Goal: Information Seeking & Learning: Check status

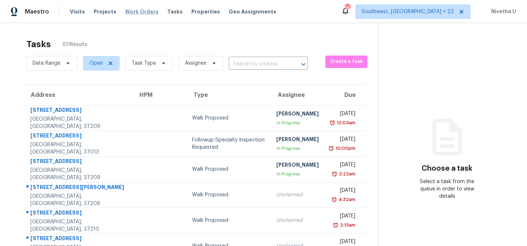
click at [137, 13] on span "Work Orders" at bounding box center [141, 11] width 33 height 7
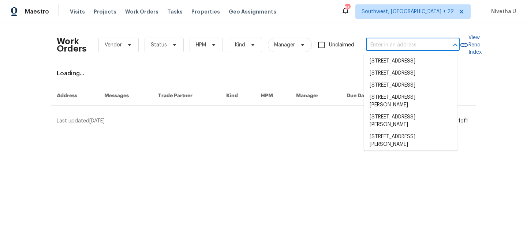
click at [403, 50] on input "text" at bounding box center [402, 45] width 73 height 11
paste input "972 Forest Hill Dr Minneola, FL 34715"
type input "972 Forest Hill Dr Minneola, FL 34715"
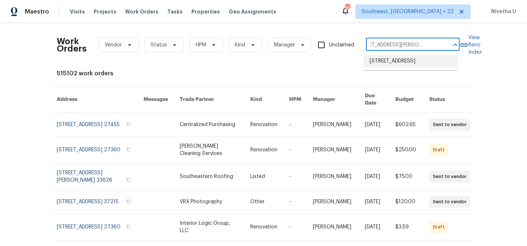
click at [408, 67] on li "972 Forest Hill Dr, Minneola, FL 34715" at bounding box center [411, 61] width 94 height 12
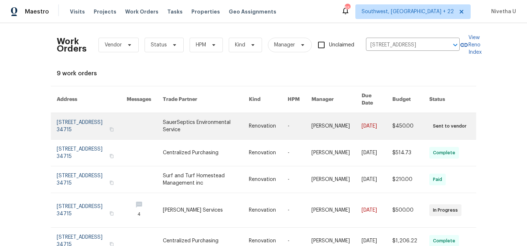
click at [68, 117] on link at bounding box center [92, 126] width 70 height 26
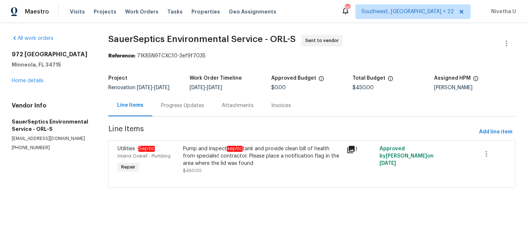
click at [28, 84] on div "972 Forest Hill Dr Minneola, FL 34715 Home details" at bounding box center [51, 68] width 79 height 34
click at [28, 83] on link "Home details" at bounding box center [28, 80] width 32 height 5
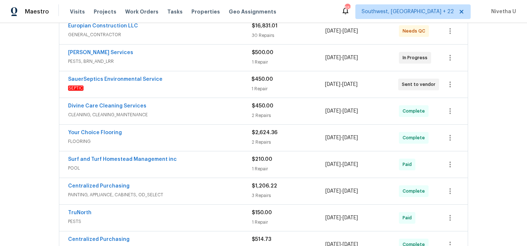
scroll to position [277, 0]
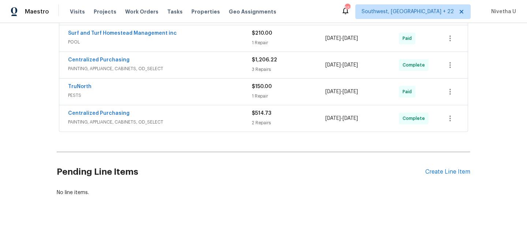
click at [194, 119] on span "PAINTING, APPLIANCE, CABINETS, OD_SELECT" at bounding box center [160, 122] width 184 height 7
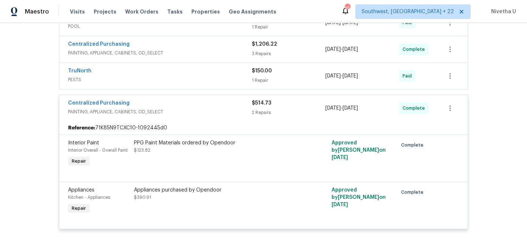
click at [193, 112] on span "PAINTING, APPLIANCE, CABINETS, OD_SELECT" at bounding box center [160, 111] width 184 height 7
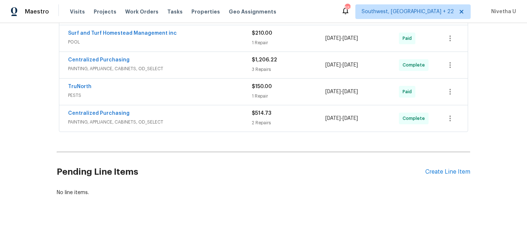
click at [183, 94] on div "TruNorth PESTS" at bounding box center [160, 92] width 184 height 18
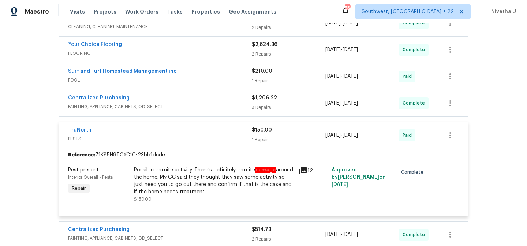
scroll to position [233, 0]
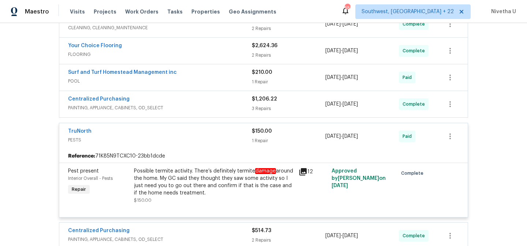
click at [180, 116] on div "Centralized Purchasing PAINTING, APPLIANCE, CABINETS, OD_SELECT $1,206.22 3 Rep…" at bounding box center [263, 104] width 409 height 26
click at [180, 103] on div "Centralized Purchasing" at bounding box center [160, 100] width 184 height 9
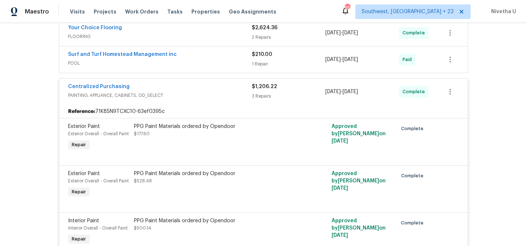
scroll to position [249, 0]
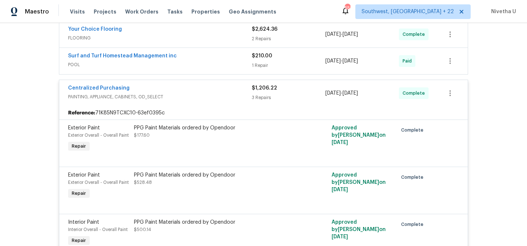
click at [180, 94] on span "PAINTING, APPLIANCE, CABINETS, OD_SELECT" at bounding box center [160, 96] width 184 height 7
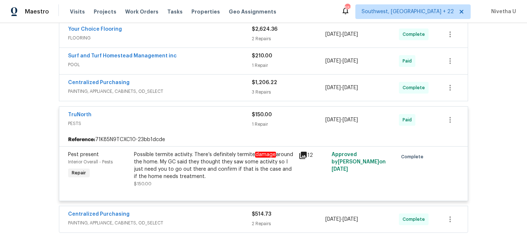
click at [180, 68] on span "POOL" at bounding box center [160, 64] width 184 height 7
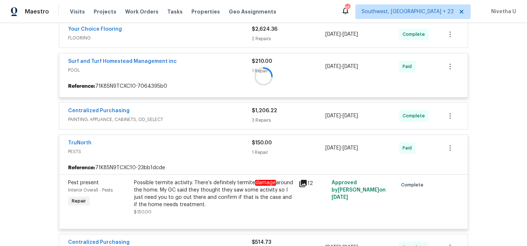
scroll to position [205, 0]
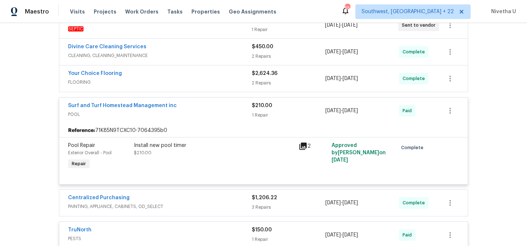
click at [184, 115] on span "POOL" at bounding box center [160, 114] width 184 height 7
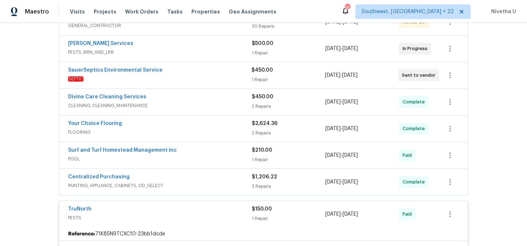
scroll to position [150, 0]
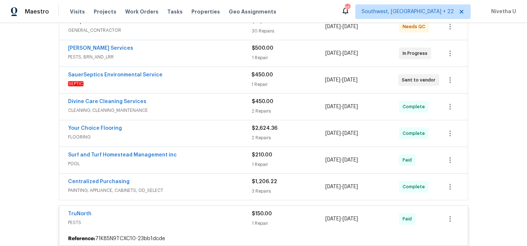
click at [183, 134] on span "FLOORING" at bounding box center [160, 137] width 184 height 7
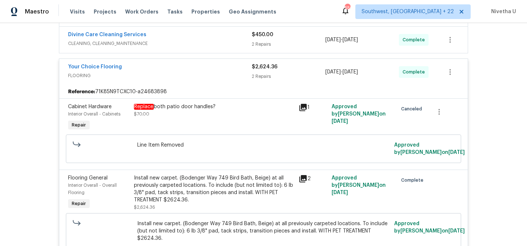
scroll to position [216, 0]
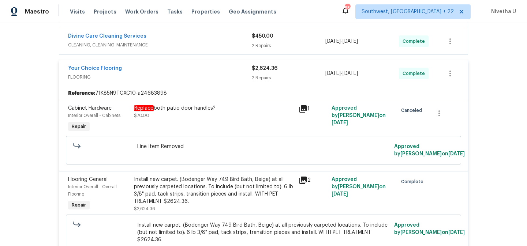
click at [214, 76] on span "FLOORING" at bounding box center [160, 77] width 184 height 7
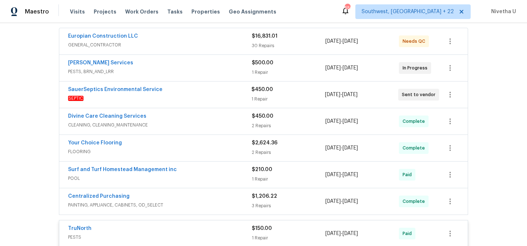
scroll to position [135, 0]
click at [197, 119] on div "Divine Care Cleaning Services" at bounding box center [160, 117] width 184 height 9
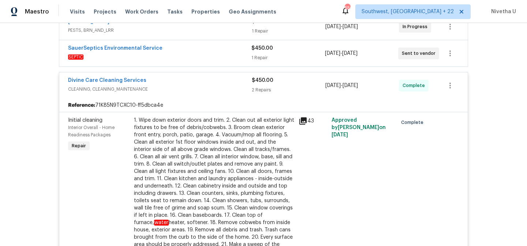
scroll to position [153, 0]
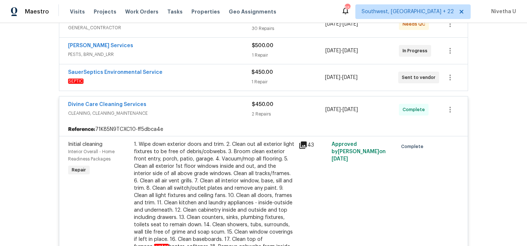
click at [189, 108] on div "Divine Care Cleaning Services" at bounding box center [160, 105] width 184 height 9
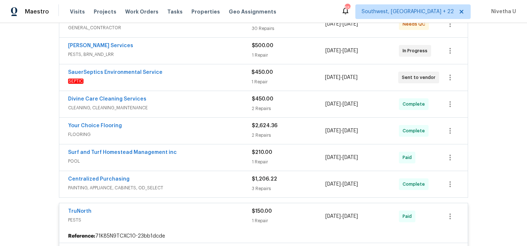
click at [183, 83] on span "SEPTIC" at bounding box center [159, 81] width 183 height 7
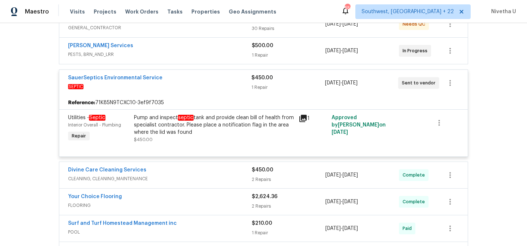
click at [183, 83] on span "SEPTIC" at bounding box center [159, 86] width 183 height 7
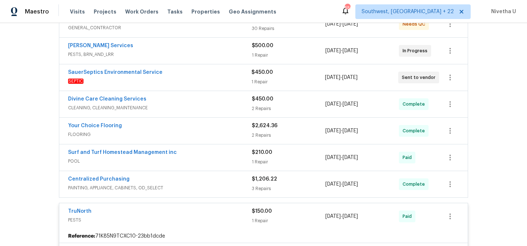
click at [183, 83] on span "SEPTIC" at bounding box center [159, 81] width 183 height 7
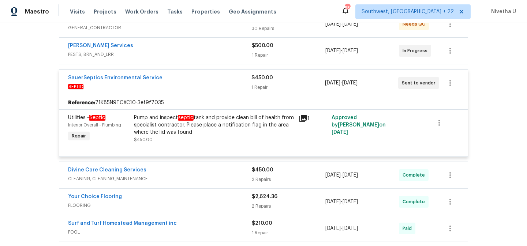
click at [183, 83] on span "SEPTIC" at bounding box center [159, 86] width 183 height 7
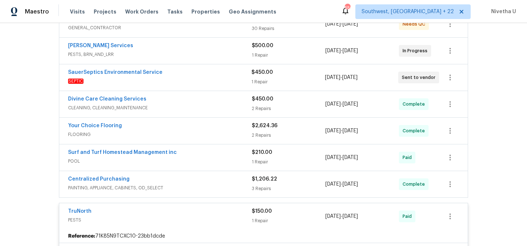
scroll to position [111, 0]
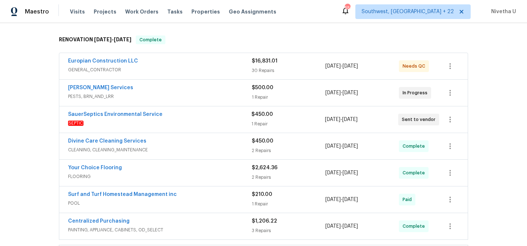
click at [182, 97] on span "PESTS, BRN_AND_LRR" at bounding box center [160, 96] width 184 height 7
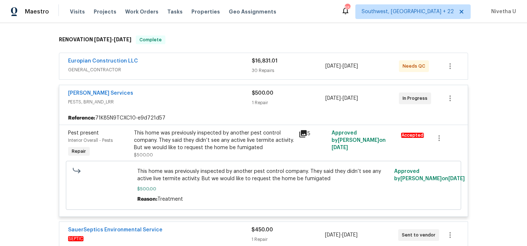
click at [183, 101] on span "PESTS, BRN_AND_LRR" at bounding box center [160, 101] width 184 height 7
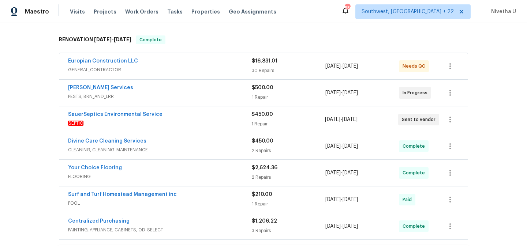
click at [182, 67] on span "GENERAL_CONTRACTOR" at bounding box center [160, 69] width 184 height 7
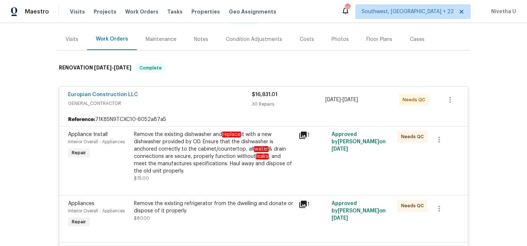
scroll to position [82, 0]
click at [189, 97] on div "Europian Construction LLC" at bounding box center [160, 96] width 184 height 9
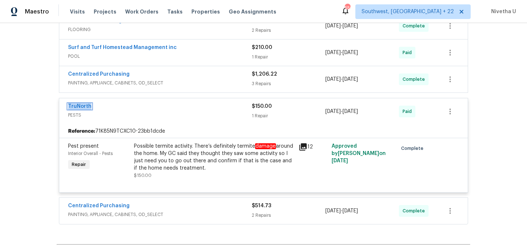
scroll to position [0, 0]
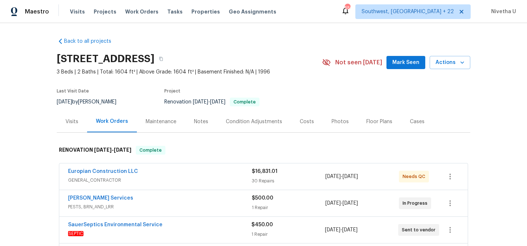
click at [222, 180] on span "GENERAL_CONTRACTOR" at bounding box center [160, 180] width 184 height 7
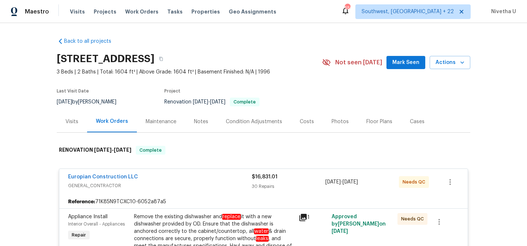
click at [212, 182] on span "GENERAL_CONTRACTOR" at bounding box center [160, 185] width 184 height 7
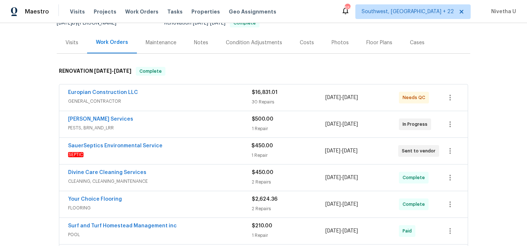
scroll to position [79, 0]
click at [197, 123] on div "Massey Services" at bounding box center [160, 119] width 184 height 9
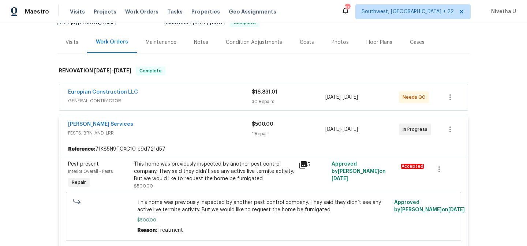
click at [198, 124] on div "Massey Services" at bounding box center [160, 125] width 184 height 9
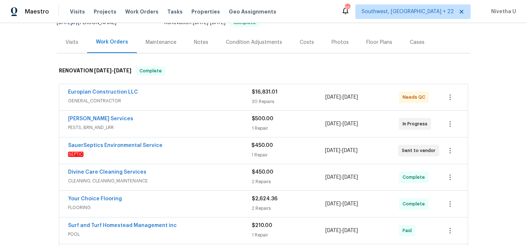
click at [223, 122] on div "Massey Services" at bounding box center [160, 119] width 184 height 9
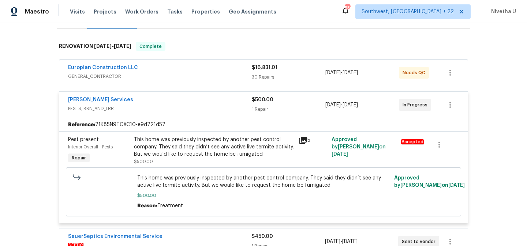
scroll to position [90, 0]
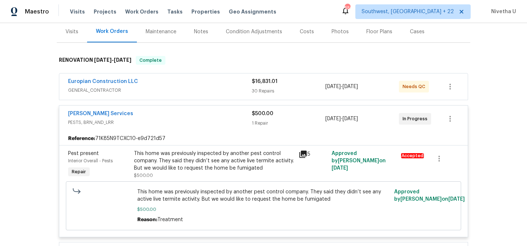
click at [183, 113] on div "Massey Services" at bounding box center [160, 114] width 184 height 9
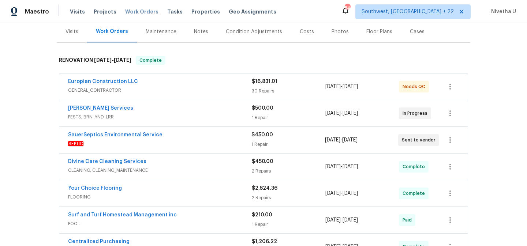
click at [142, 12] on span "Work Orders" at bounding box center [141, 11] width 33 height 7
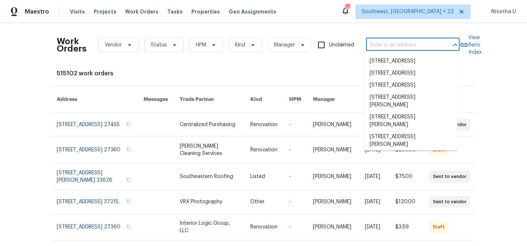
click at [391, 50] on input "text" at bounding box center [402, 45] width 73 height 11
paste input "790 Harvard St, Englewood, FL 34223"
type input "790 Harvard St, Englewood, FL 34223"
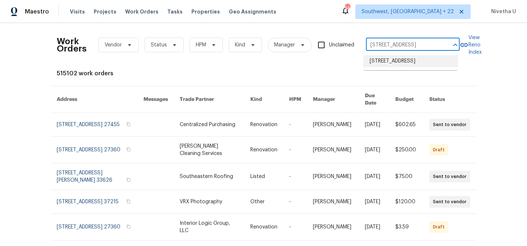
click at [396, 63] on li "790 Harvard St, Englewood, FL 34223" at bounding box center [411, 61] width 94 height 12
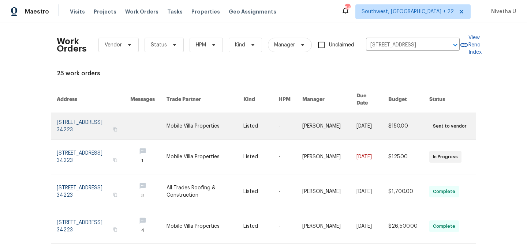
click at [99, 121] on link at bounding box center [94, 126] width 74 height 26
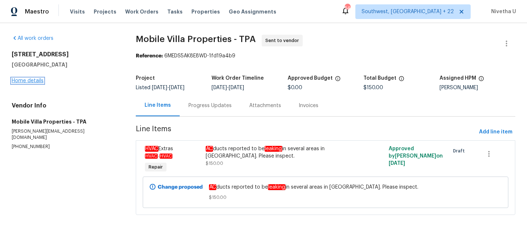
click at [24, 81] on link "Home details" at bounding box center [28, 80] width 32 height 5
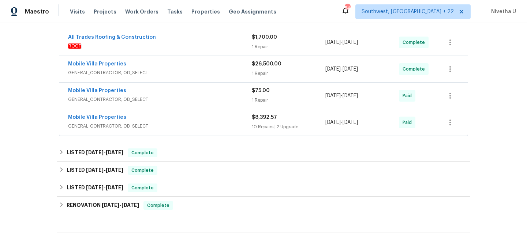
scroll to position [183, 0]
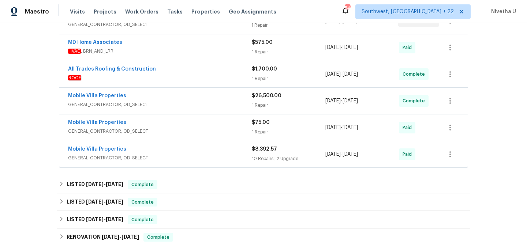
click at [171, 154] on span "GENERAL_CONTRACTOR, OD_SELECT" at bounding box center [160, 157] width 184 height 7
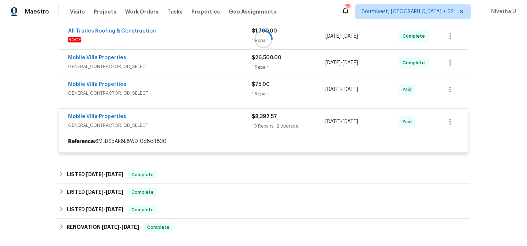
scroll to position [223, 0]
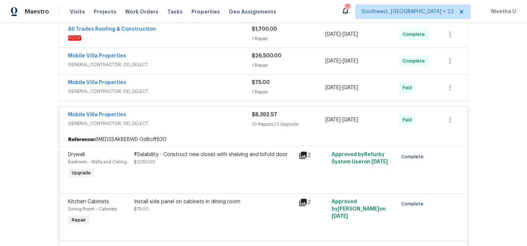
click at [180, 92] on span "GENERAL_CONTRACTOR, OD_SELECT" at bounding box center [160, 91] width 184 height 7
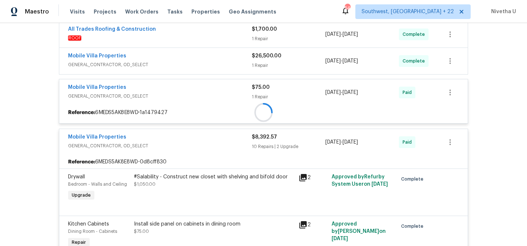
scroll to position [167, 0]
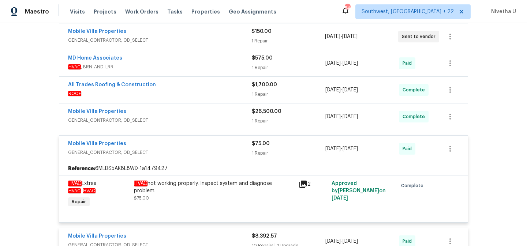
click at [177, 118] on span "GENERAL_CONTRACTOR, OD_SELECT" at bounding box center [160, 120] width 184 height 7
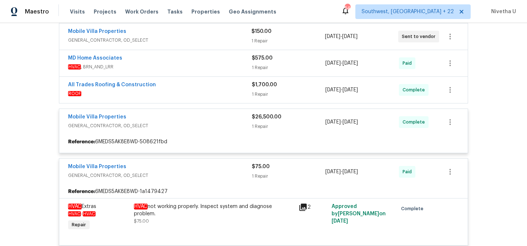
scroll to position [125, 0]
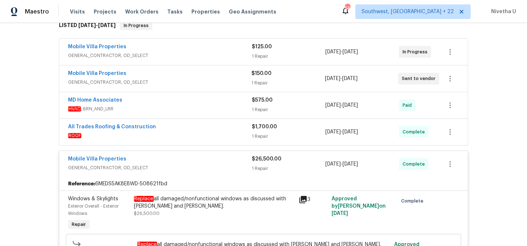
click at [177, 129] on div "All Trades Roofing & Construction" at bounding box center [160, 127] width 184 height 9
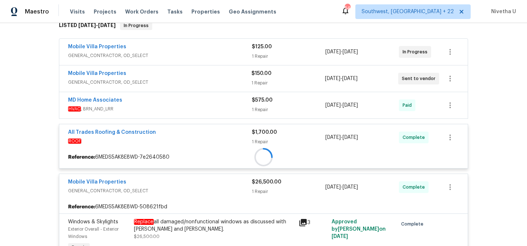
scroll to position [72, 0]
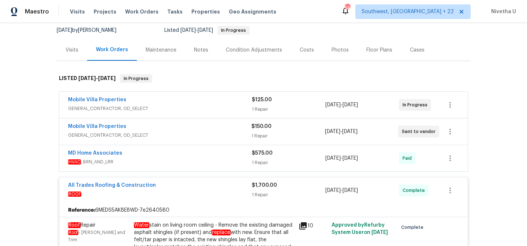
click at [174, 160] on span "HVAC , BRN_AND_LRR" at bounding box center [160, 162] width 184 height 7
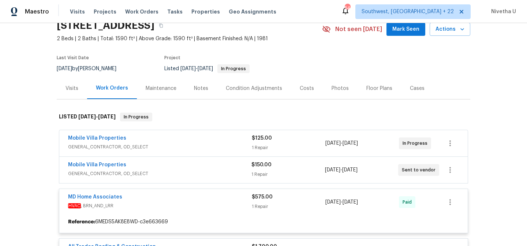
scroll to position [28, 0]
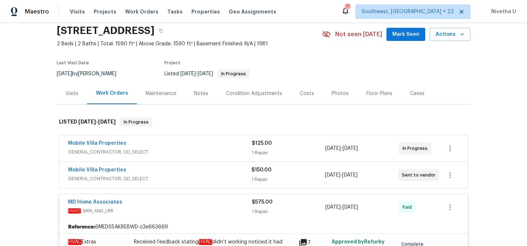
click at [175, 160] on div "Mobile Villa Properties GENERAL_CONTRACTOR, OD_SELECT $125.00 1 Repair 8/26/202…" at bounding box center [263, 148] width 409 height 26
click at [174, 154] on span "GENERAL_CONTRACTOR, OD_SELECT" at bounding box center [160, 152] width 184 height 7
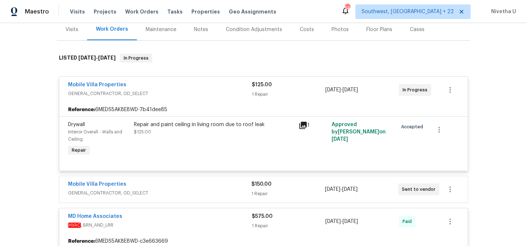
scroll to position [93, 0]
click at [177, 94] on span "GENERAL_CONTRACTOR, OD_SELECT" at bounding box center [160, 93] width 184 height 7
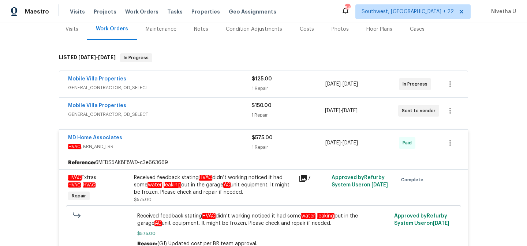
click at [178, 114] on span "GENERAL_CONTRACTOR, OD_SELECT" at bounding box center [159, 114] width 183 height 7
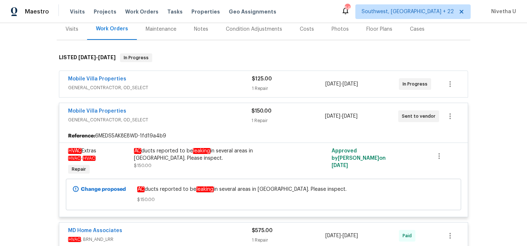
click at [178, 114] on div "Mobile Villa Properties" at bounding box center [159, 112] width 183 height 9
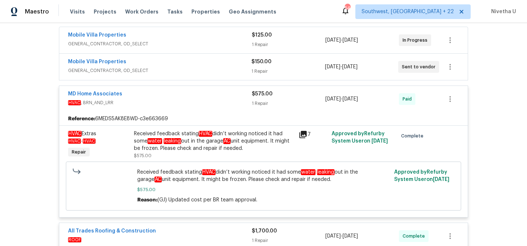
scroll to position [137, 0]
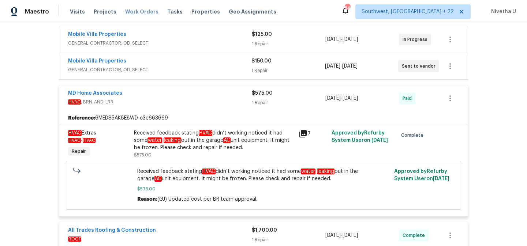
click at [143, 12] on span "Work Orders" at bounding box center [141, 11] width 33 height 7
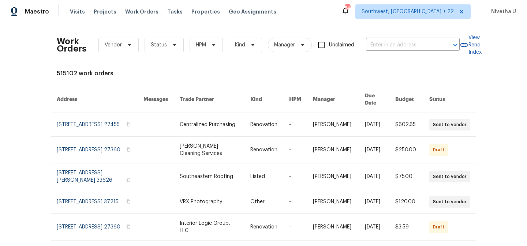
click at [415, 38] on div "Work Orders Vendor Status HPM Kind Manager Unclaimed ​" at bounding box center [258, 45] width 403 height 32
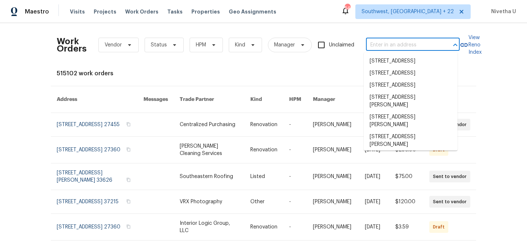
click at [415, 41] on input "text" at bounding box center [402, 45] width 73 height 11
paste input "111 E 1st St Apt 10, Jacksonville, FL 32206"
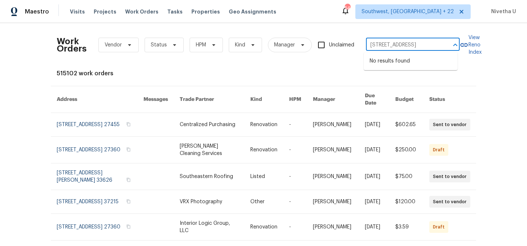
type input "111 E 1st St Apt 10, Jacksonville, FL 32206"
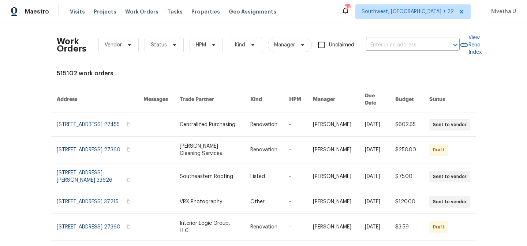
scroll to position [0, 0]
click at [392, 44] on input "text" at bounding box center [402, 45] width 73 height 11
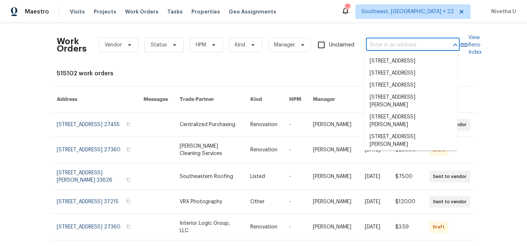
paste input "111 E 1st St Apt 10, Jacksonville, FL 32206"
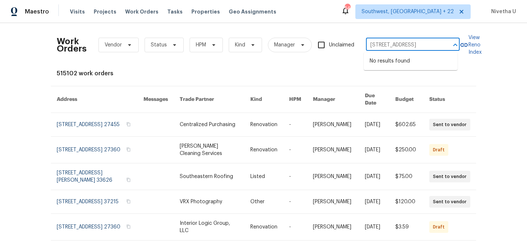
drag, startPoint x: 379, startPoint y: 46, endPoint x: 445, endPoint y: 46, distance: 66.6
click at [445, 46] on div "111 E 1st St Apt 10, Jacksonville, FL 32206 ​" at bounding box center [413, 45] width 94 height 11
type input "111 E 1st St"
click at [411, 79] on li "111 E 1st St Apt 10, Jacksonville, FL 32206" at bounding box center [411, 73] width 94 height 12
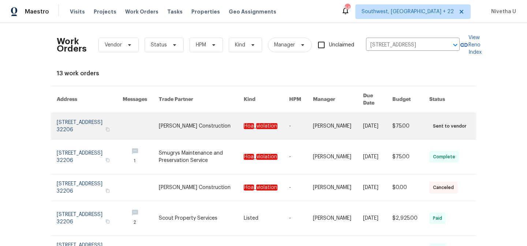
click at [76, 118] on link at bounding box center [90, 126] width 66 height 26
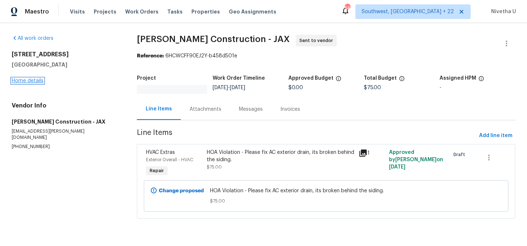
click at [27, 83] on link "Home details" at bounding box center [28, 80] width 32 height 5
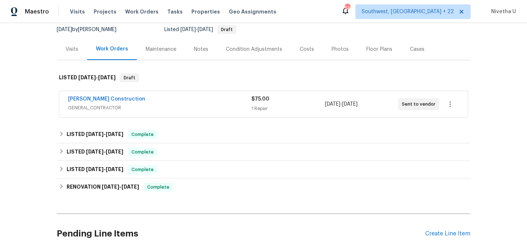
scroll to position [76, 0]
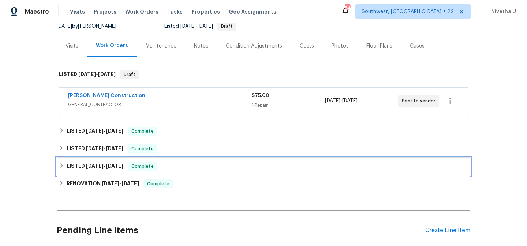
click at [157, 168] on div "LISTED 3/7/25 - 3/8/25 Complete" at bounding box center [263, 166] width 409 height 9
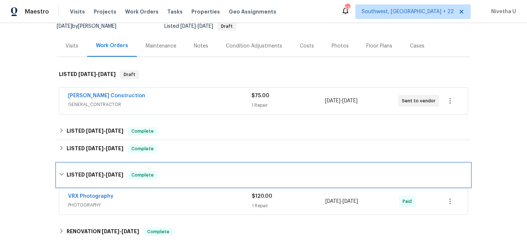
click at [157, 168] on div "LISTED 3/7/25 - 3/8/25 Complete" at bounding box center [264, 175] width 414 height 23
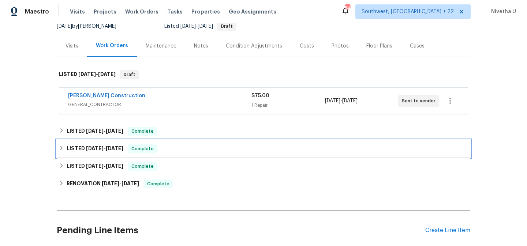
click at [159, 150] on div "LISTED 7/17/25 - 7/25/25 Complete" at bounding box center [263, 149] width 409 height 9
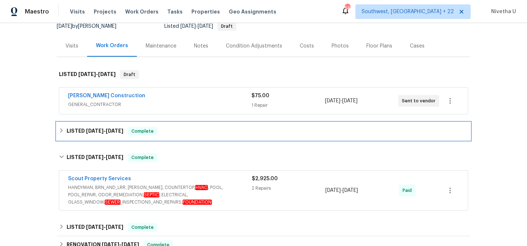
click at [159, 131] on div "LISTED 7/30/25 - 8/6/25 Complete" at bounding box center [263, 131] width 409 height 9
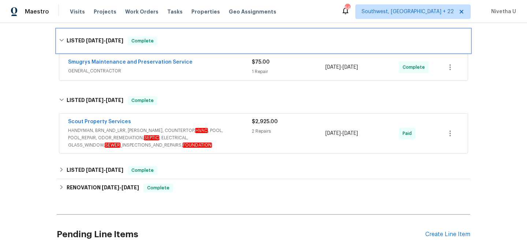
scroll to position [170, 0]
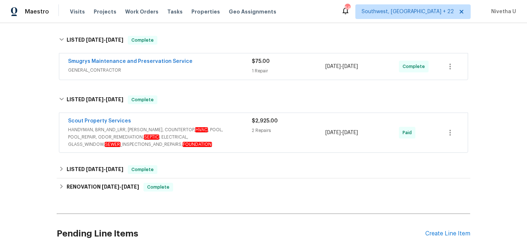
click at [237, 139] on span "HANDYMAN, BRN_AND_LRR, WELLS, COUNTERTOP, HVAC , POOL, POOL_REPAIR, ODOR_REMEDI…" at bounding box center [160, 137] width 184 height 22
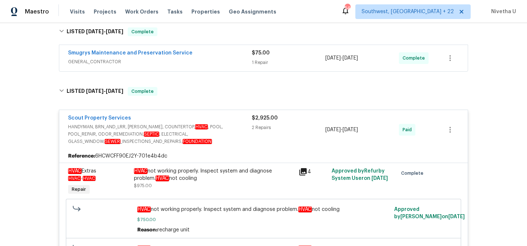
scroll to position [130, 0]
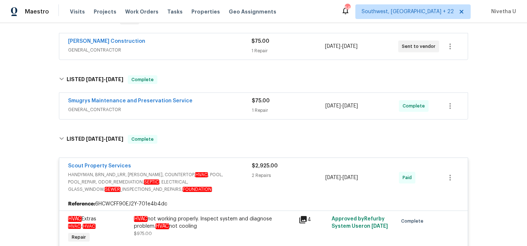
click at [208, 102] on div "Smugrys Maintenance and Preservation Service" at bounding box center [160, 101] width 184 height 9
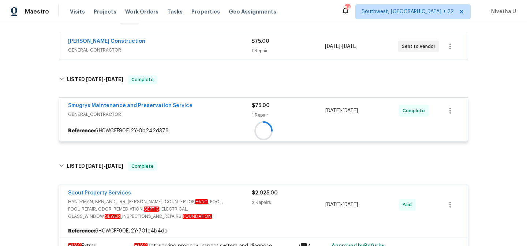
scroll to position [51, 0]
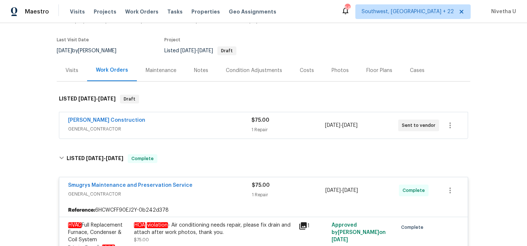
click at [204, 121] on div "Dehlinger Construction" at bounding box center [159, 121] width 183 height 9
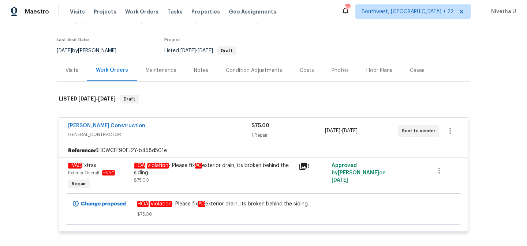
click at [204, 121] on div "Dehlinger Construction GENERAL_CONTRACTOR $75.00 1 Repair 8/29/2025 - 8/31/2025…" at bounding box center [263, 131] width 409 height 26
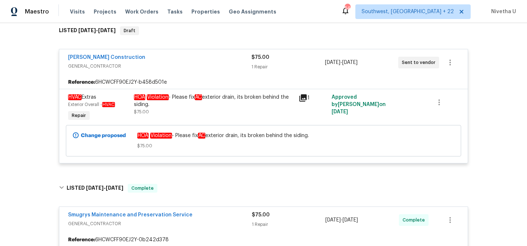
scroll to position [121, 0]
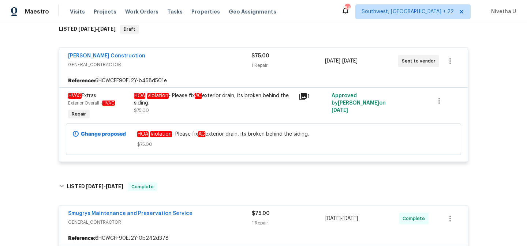
click at [198, 61] on span "GENERAL_CONTRACTOR" at bounding box center [159, 64] width 183 height 7
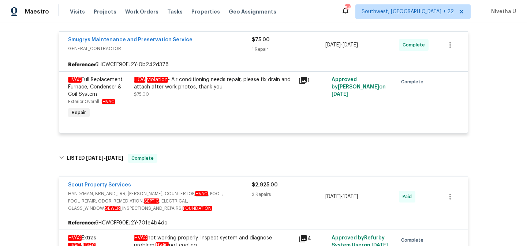
scroll to position [136, 0]
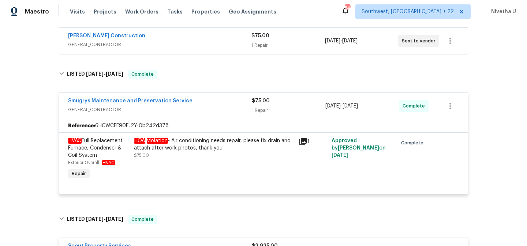
click at [206, 110] on span "GENERAL_CONTRACTOR" at bounding box center [160, 109] width 184 height 7
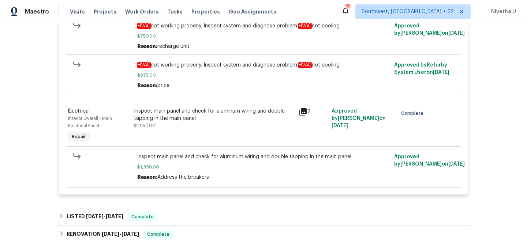
scroll to position [413, 0]
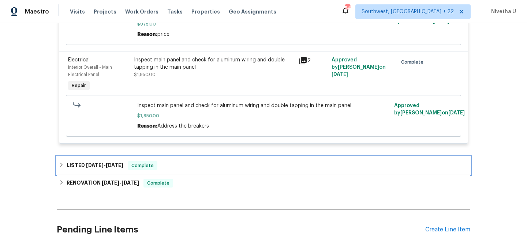
click at [184, 168] on div "LISTED 3/7/25 - 3/8/25 Complete" at bounding box center [263, 165] width 409 height 9
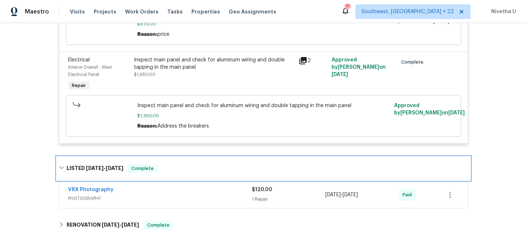
click at [184, 168] on div "LISTED 3/7/25 - 3/8/25 Complete" at bounding box center [263, 168] width 409 height 9
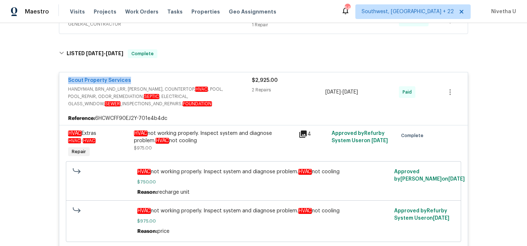
scroll to position [178, 0]
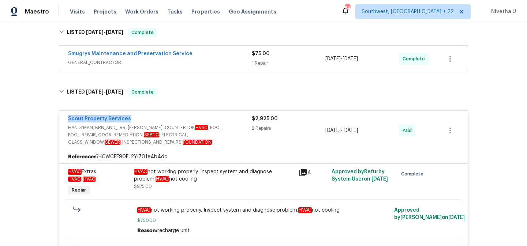
click at [231, 120] on div "Scout Property Services" at bounding box center [160, 119] width 184 height 9
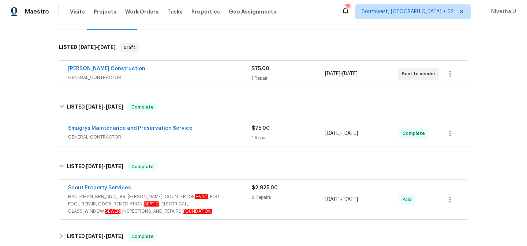
scroll to position [100, 0]
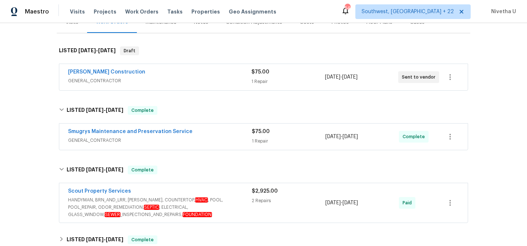
click at [228, 197] on span "HANDYMAN, BRN_AND_LRR, WELLS, COUNTERTOP, HVAC , POOL, POOL_REPAIR, ODOR_REMEDI…" at bounding box center [160, 208] width 184 height 22
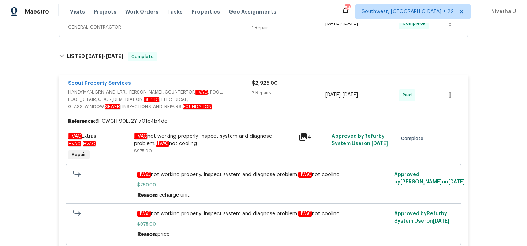
scroll to position [205, 0]
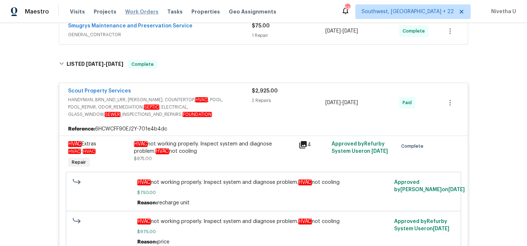
click at [131, 15] on span "Work Orders" at bounding box center [141, 11] width 33 height 7
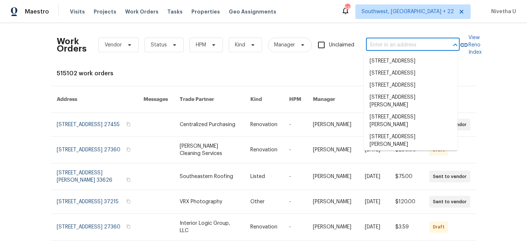
click at [366, 48] on input "text" at bounding box center [402, 45] width 73 height 11
paste input "1826 Bayrose Cir, Atlanta, GA 30344"
type input "1826 Bayrose Cir, Atlanta, GA 30344"
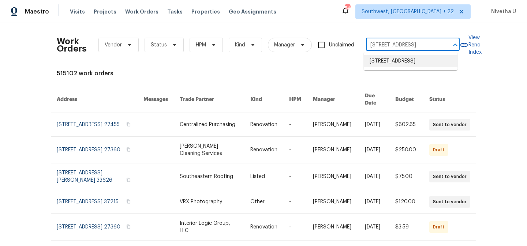
click at [418, 67] on li "1826 Bayrose Cir, Atlanta, GA 30344" at bounding box center [411, 61] width 94 height 12
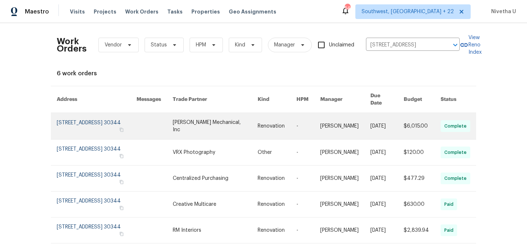
click at [67, 123] on link at bounding box center [97, 126] width 80 height 26
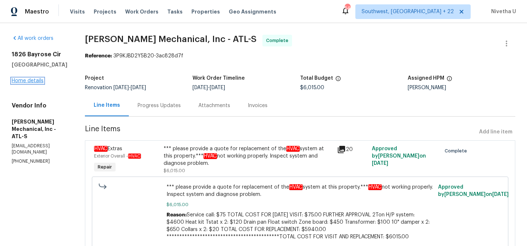
click at [19, 82] on link "Home details" at bounding box center [28, 80] width 32 height 5
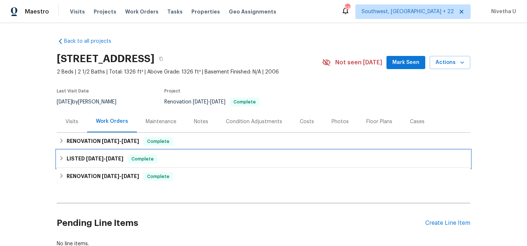
click at [157, 165] on div "LISTED 8/16/25 - 8/18/25 Complete" at bounding box center [264, 159] width 414 height 18
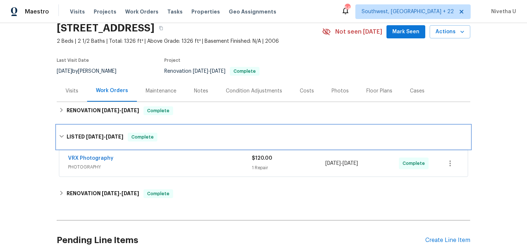
scroll to position [41, 0]
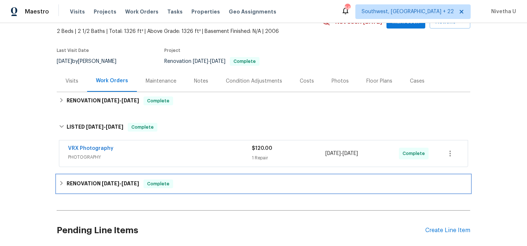
click at [169, 186] on div "Complete" at bounding box center [158, 184] width 30 height 9
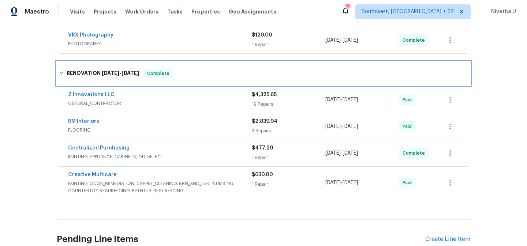
scroll to position [156, 0]
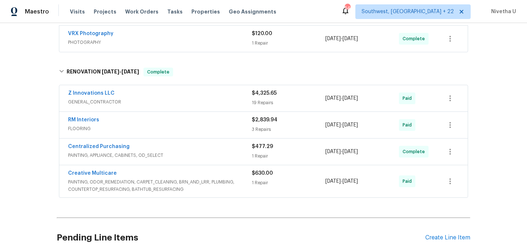
click at [235, 186] on span "PAINTING, ODOR_REMEDIATION, CARPET_CLEANING, BRN_AND_LRR, PLUMBING, COUNTERTOP_…" at bounding box center [160, 186] width 184 height 15
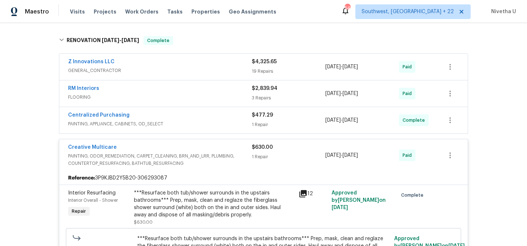
scroll to position [186, 0]
click at [235, 148] on div "Creative Multicare" at bounding box center [160, 149] width 184 height 9
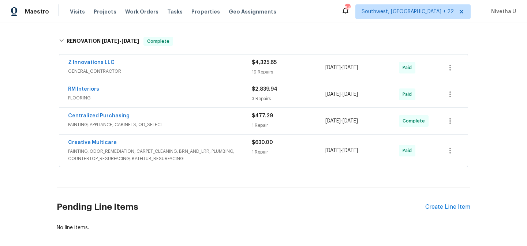
click at [214, 127] on span "PAINTING, APPLIANCE, CABINETS, OD_SELECT" at bounding box center [160, 124] width 184 height 7
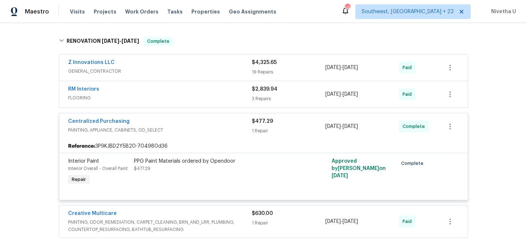
click at [214, 127] on span "PAINTING, APPLIANCE, CABINETS, OD_SELECT" at bounding box center [160, 130] width 184 height 7
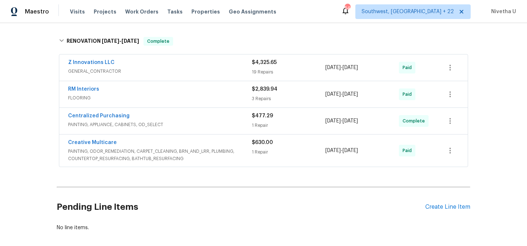
click at [207, 96] on span "FLOORING" at bounding box center [160, 97] width 184 height 7
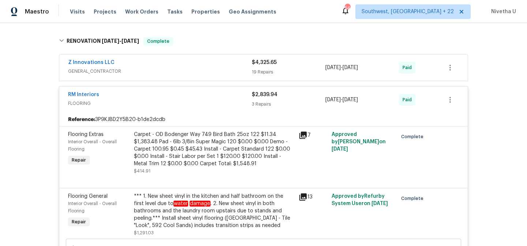
click at [211, 103] on span "FLOORING" at bounding box center [160, 103] width 184 height 7
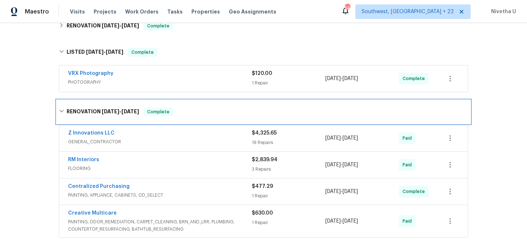
click at [189, 106] on div "RENOVATION 7/31/25 - 8/6/25 Complete" at bounding box center [264, 111] width 414 height 23
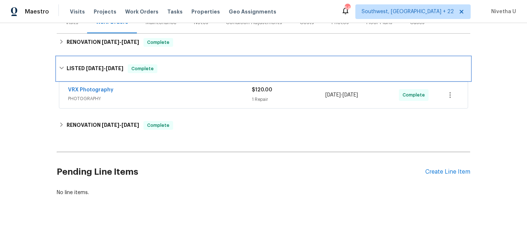
drag, startPoint x: 181, startPoint y: 63, endPoint x: 189, endPoint y: 131, distance: 68.1
click at [181, 64] on div "LISTED 8/16/25 - 8/18/25 Complete" at bounding box center [263, 68] width 409 height 9
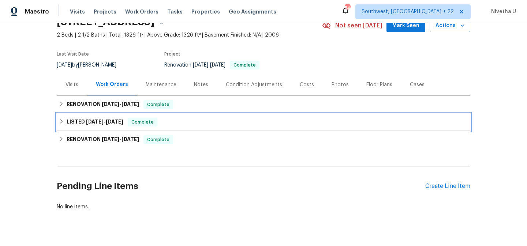
scroll to position [37, 0]
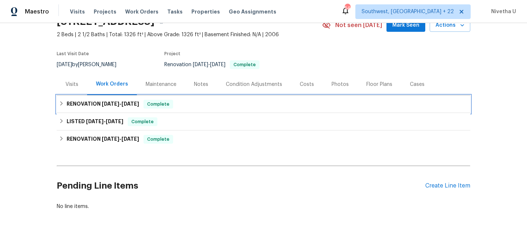
click at [187, 105] on div "RENOVATION 8/18/25 - 8/21/25 Complete" at bounding box center [263, 104] width 409 height 9
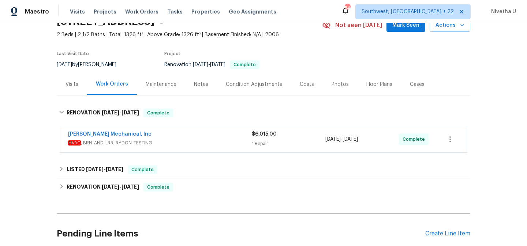
click at [197, 143] on span "HVAC , BRN_AND_LRR, RADON_TESTING" at bounding box center [160, 142] width 184 height 7
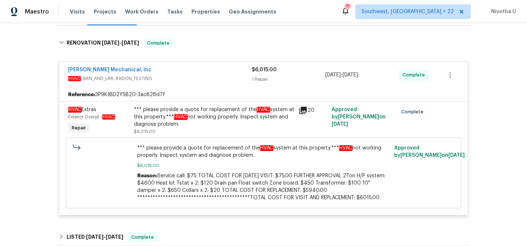
scroll to position [108, 0]
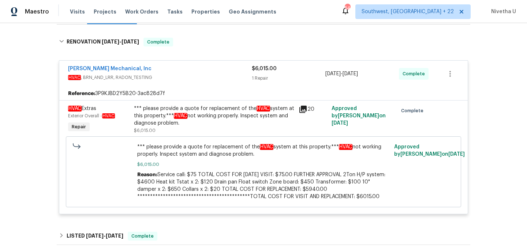
click at [194, 76] on span "HVAC , BRN_AND_LRR, RADON_TESTING" at bounding box center [160, 77] width 184 height 7
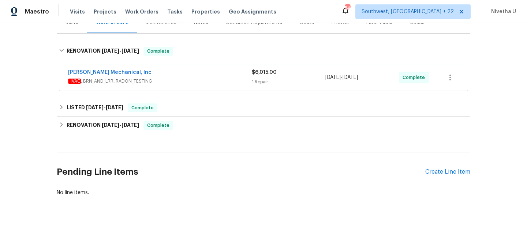
scroll to position [105, 0]
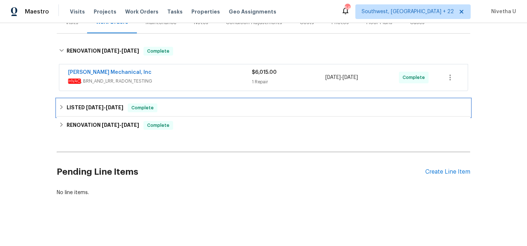
click at [189, 99] on div "LISTED 8/16/25 - 8/18/25 Complete" at bounding box center [264, 108] width 414 height 18
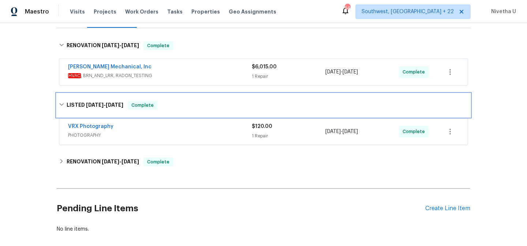
click at [188, 110] on div "LISTED 8/16/25 - 8/18/25 Complete" at bounding box center [264, 105] width 414 height 23
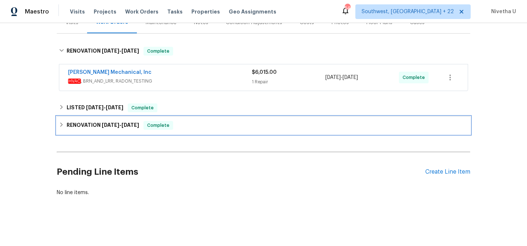
click at [181, 124] on div "RENOVATION 7/31/25 - 8/6/25 Complete" at bounding box center [263, 125] width 409 height 9
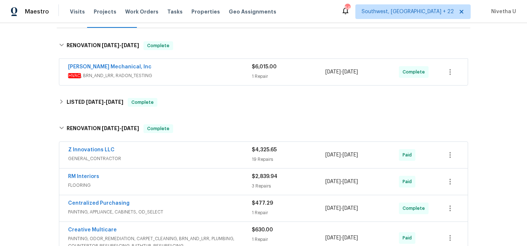
click at [176, 153] on div "Z Innovations LLC" at bounding box center [160, 150] width 184 height 9
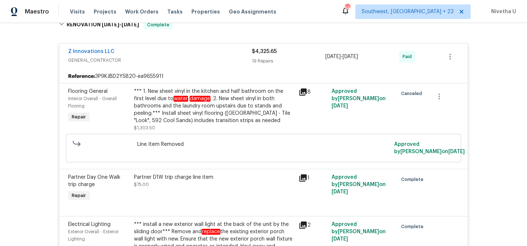
scroll to position [0, 0]
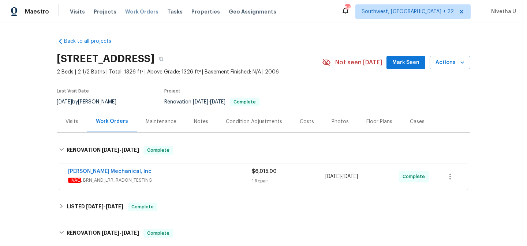
click at [125, 14] on span "Work Orders" at bounding box center [141, 11] width 33 height 7
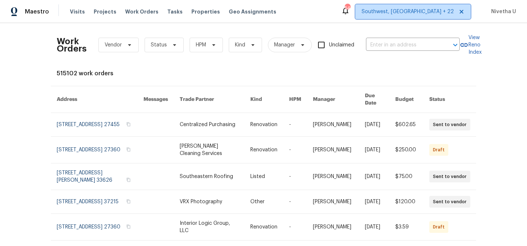
click at [423, 18] on span "Southwest, FL + 22" at bounding box center [412, 11] width 115 height 15
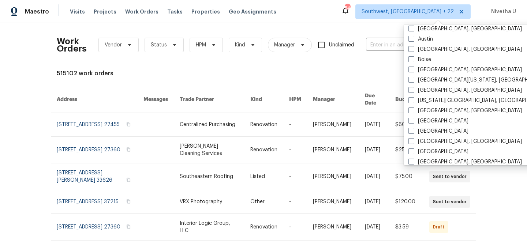
scroll to position [280, 0]
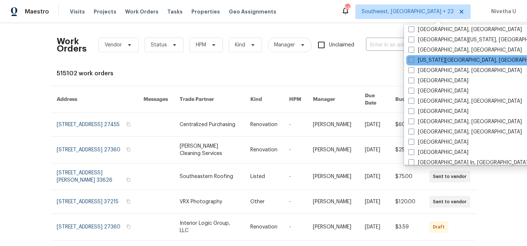
click at [435, 58] on label "Colorado Springs, CO" at bounding box center [479, 60] width 141 height 7
click at [413, 58] on input "Colorado Springs, CO" at bounding box center [411, 59] width 5 height 5
checkbox input "true"
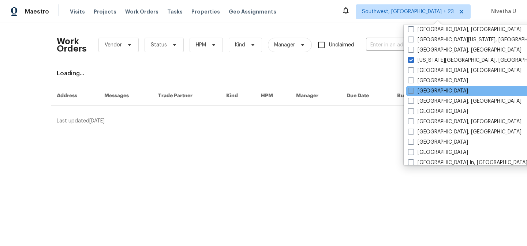
click at [433, 87] on label "Denver" at bounding box center [438, 90] width 60 height 7
click at [413, 87] on input "Denver" at bounding box center [410, 89] width 5 height 5
checkbox input "true"
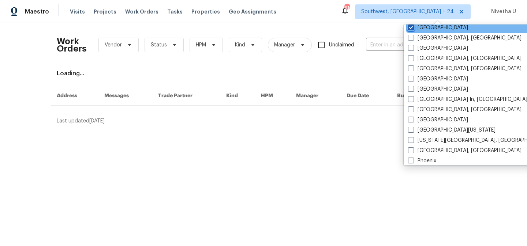
scroll to position [341, 0]
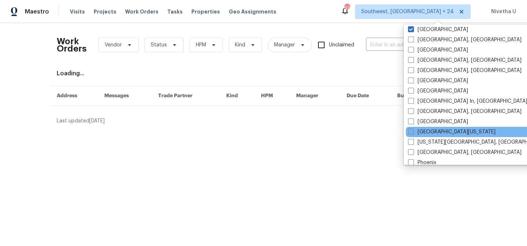
click at [439, 133] on label "Northern Colorado" at bounding box center [451, 131] width 87 height 7
click at [413, 133] on input "Northern Colorado" at bounding box center [410, 130] width 5 height 5
checkbox input "true"
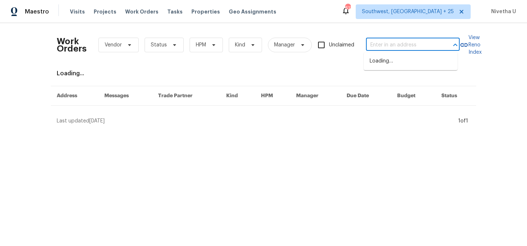
click at [375, 46] on input "text" at bounding box center [402, 45] width 73 height 11
paste input "3089 W 18th Ave Denver, CO 80204"
type input "3089 W 18th Ave Denver, CO 80204"
click at [386, 65] on li "3089 W 18th Ave, Denver, CO 80204" at bounding box center [411, 61] width 94 height 12
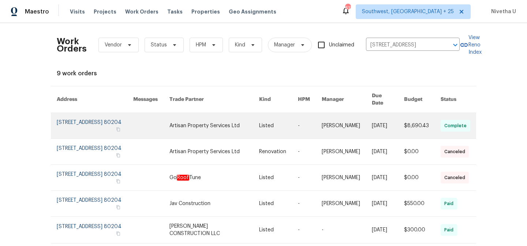
click at [83, 123] on link at bounding box center [95, 126] width 77 height 26
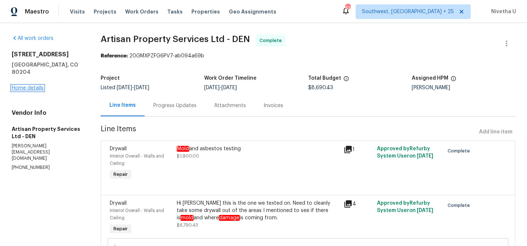
click at [19, 86] on link "Home details" at bounding box center [28, 88] width 32 height 5
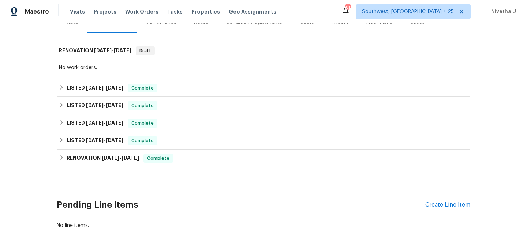
scroll to position [101, 0]
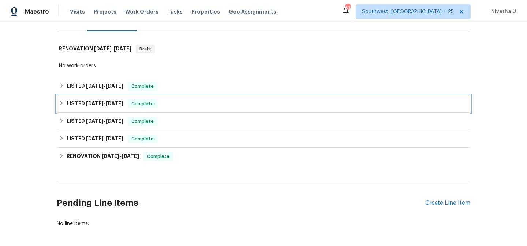
drag, startPoint x: 159, startPoint y: 106, endPoint x: 159, endPoint y: 87, distance: 18.7
click at [159, 86] on div "Back to all projects 3089 W 18th Ave, Denver, CO 80204 2 Beds | 1 Baths | Total…" at bounding box center [264, 81] width 414 height 303
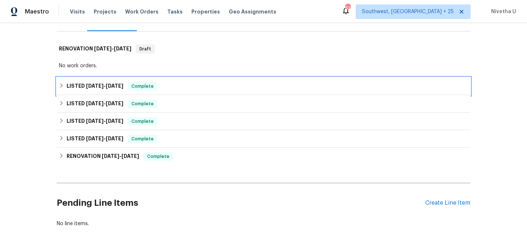
click at [156, 87] on span "Complete" at bounding box center [142, 86] width 28 height 7
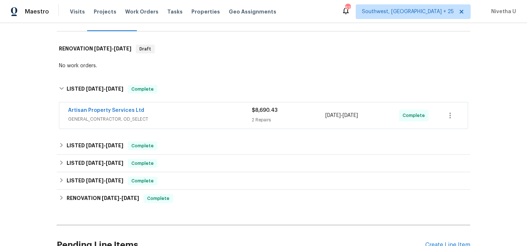
click at [180, 118] on span "GENERAL_CONTRACTOR, OD_SELECT" at bounding box center [160, 119] width 184 height 7
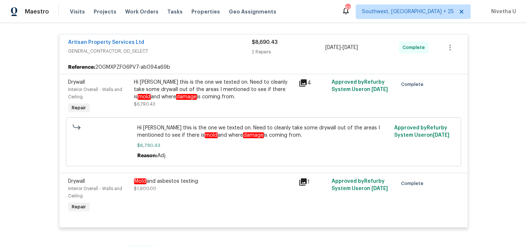
scroll to position [181, 0]
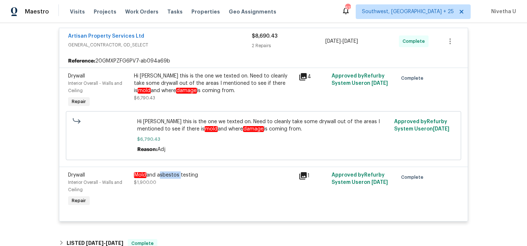
drag, startPoint x: 155, startPoint y: 175, endPoint x: 176, endPoint y: 176, distance: 21.3
click at [176, 176] on div "Mold and asbestos testing" at bounding box center [214, 175] width 160 height 7
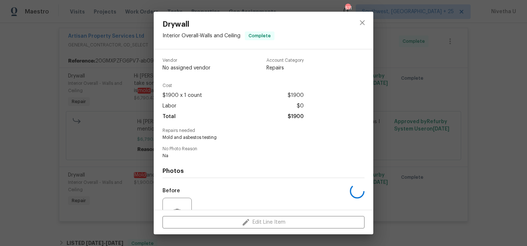
copy div "asbestos"
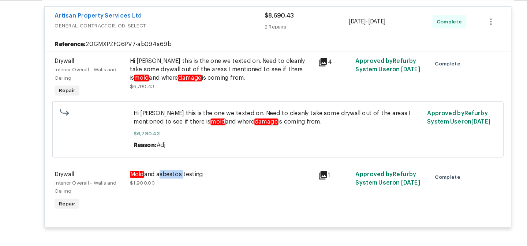
click at [171, 175] on div "Mold and asbestos testing" at bounding box center [214, 175] width 160 height 7
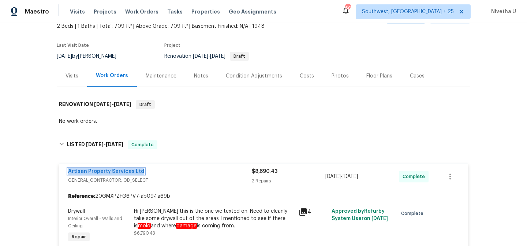
scroll to position [96, 0]
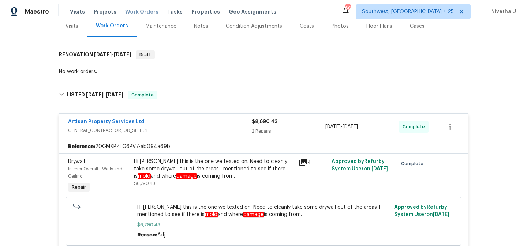
click at [142, 10] on span "Work Orders" at bounding box center [141, 11] width 33 height 7
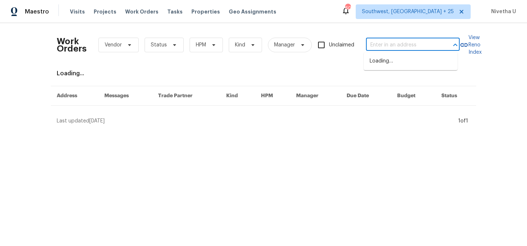
click at [395, 48] on input "text" at bounding box center [402, 45] width 73 height 11
paste input "790 Harvard St, Englewood, FL 34223"
type input "790 Harvard St, Englewood, FL 34223"
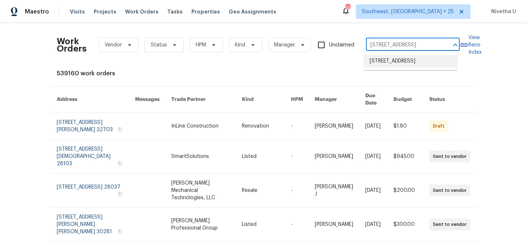
click at [389, 67] on li "790 Harvard St, Englewood, FL 34223" at bounding box center [411, 61] width 94 height 12
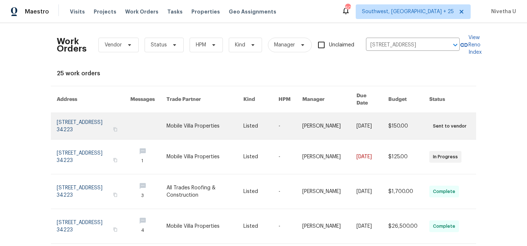
click at [85, 121] on link at bounding box center [94, 126] width 74 height 26
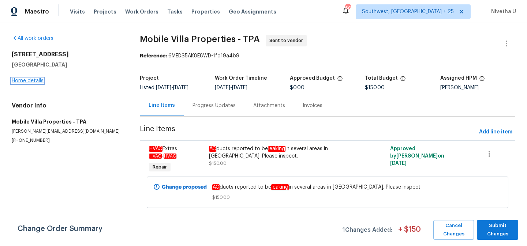
click at [27, 82] on link "Home details" at bounding box center [28, 80] width 32 height 5
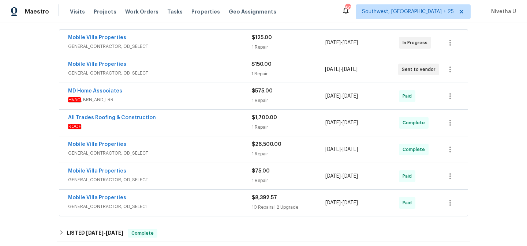
scroll to position [162, 0]
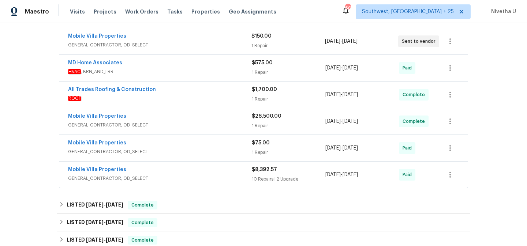
click at [165, 183] on div "Mobile Villa Properties GENERAL_CONTRACTOR, OD_SELECT" at bounding box center [160, 175] width 184 height 18
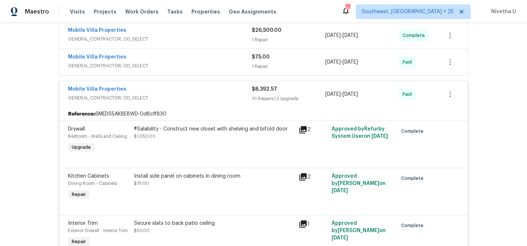
scroll to position [242, 0]
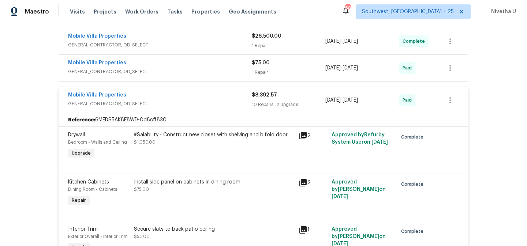
click at [199, 108] on div "Mobile Villa Properties GENERAL_CONTRACTOR, OD_SELECT" at bounding box center [160, 101] width 184 height 18
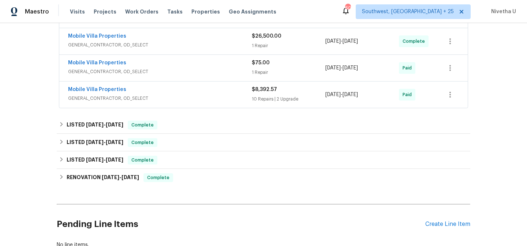
click at [189, 78] on div "Mobile Villa Properties GENERAL_CONTRACTOR, OD_SELECT $75.00 1 Repair 6/9/2025 …" at bounding box center [263, 68] width 409 height 26
click at [187, 71] on span "GENERAL_CONTRACTOR, OD_SELECT" at bounding box center [160, 71] width 184 height 7
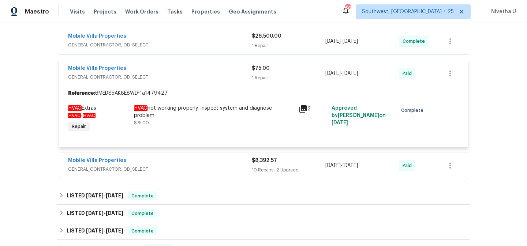
click at [194, 74] on span "GENERAL_CONTRACTOR, OD_SELECT" at bounding box center [160, 77] width 184 height 7
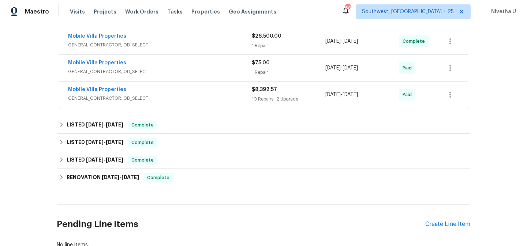
scroll to position [193, 0]
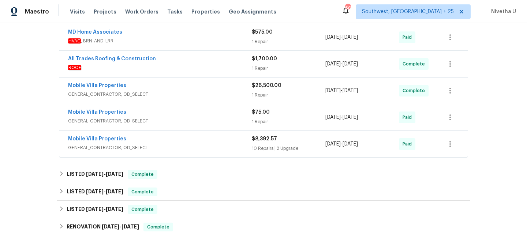
click at [191, 92] on span "GENERAL_CONTRACTOR, OD_SELECT" at bounding box center [160, 94] width 184 height 7
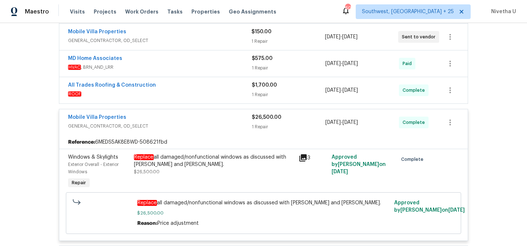
scroll to position [135, 0]
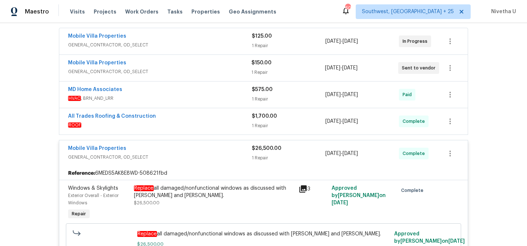
click at [181, 124] on span "ROOF" at bounding box center [160, 125] width 184 height 7
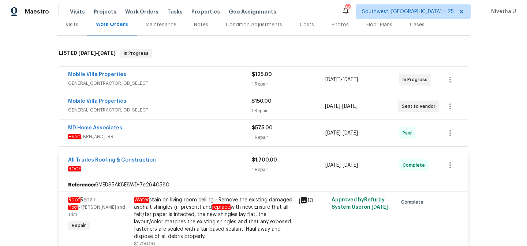
scroll to position [94, 0]
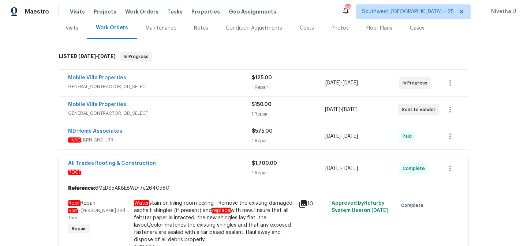
click at [176, 86] on span "GENERAL_CONTRACTOR, OD_SELECT" at bounding box center [160, 86] width 184 height 7
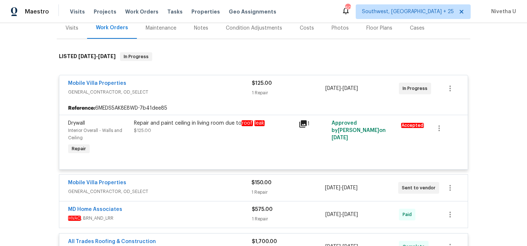
click at [176, 86] on div "Mobile Villa Properties" at bounding box center [160, 84] width 184 height 9
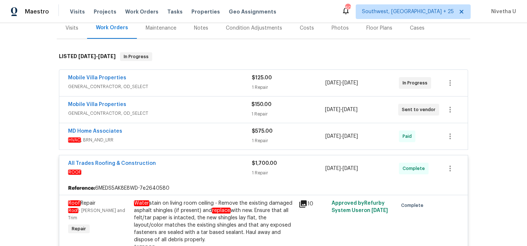
click at [176, 109] on div "Mobile Villa Properties" at bounding box center [159, 105] width 183 height 9
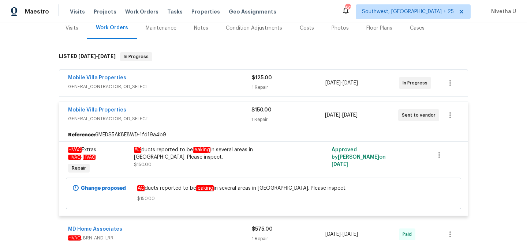
click at [176, 108] on div "Mobile Villa Properties" at bounding box center [159, 111] width 183 height 9
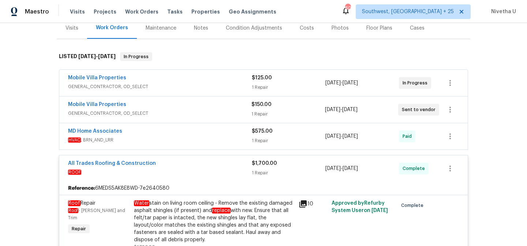
click at [180, 136] on div "MD Home Associates" at bounding box center [160, 132] width 184 height 9
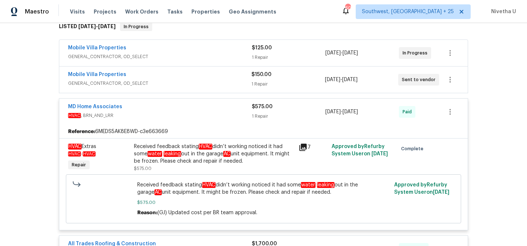
scroll to position [121, 0]
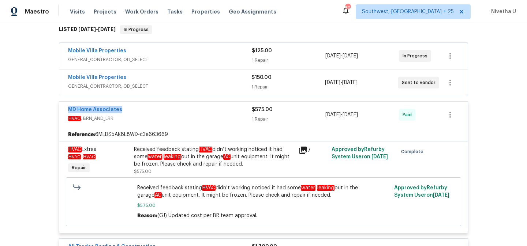
click at [211, 113] on div "MD Home Associates" at bounding box center [160, 110] width 184 height 9
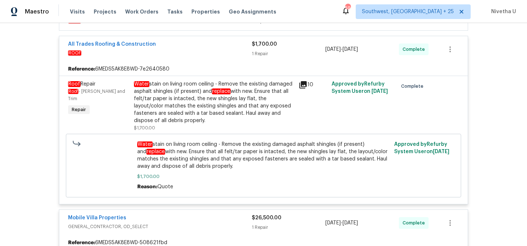
scroll to position [213, 0]
click at [215, 46] on div "All Trades Roofing & Construction" at bounding box center [160, 45] width 184 height 9
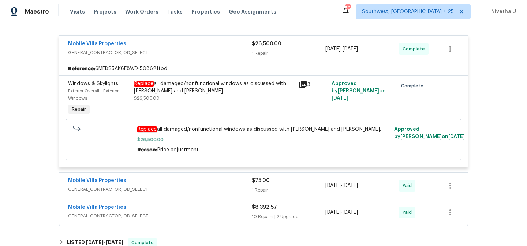
scroll to position [241, 0]
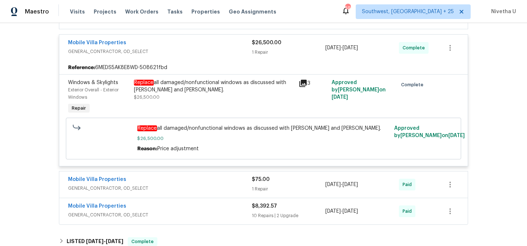
click at [214, 49] on span "GENERAL_CONTRACTOR, OD_SELECT" at bounding box center [160, 51] width 184 height 7
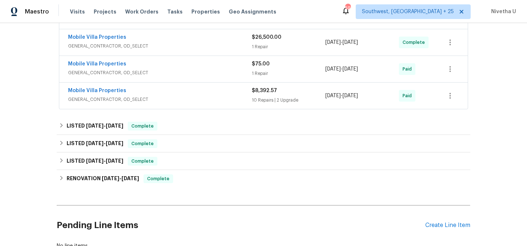
click at [207, 78] on div "Mobile Villa Properties GENERAL_CONTRACTOR, OD_SELECT" at bounding box center [160, 69] width 184 height 18
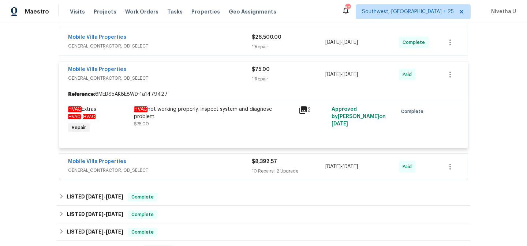
click at [207, 78] on span "GENERAL_CONTRACTOR, OD_SELECT" at bounding box center [160, 78] width 184 height 7
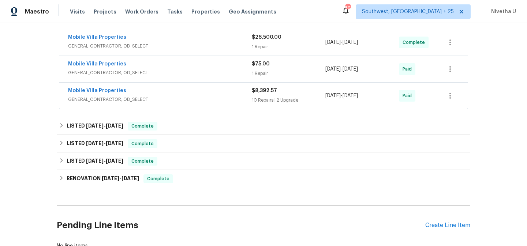
click at [202, 102] on span "GENERAL_CONTRACTOR, OD_SELECT" at bounding box center [160, 99] width 184 height 7
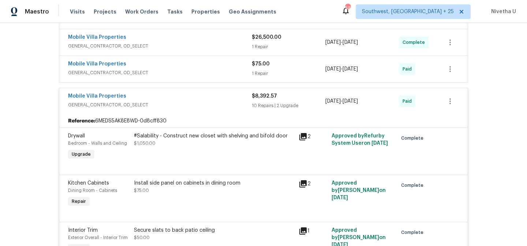
click at [202, 102] on span "GENERAL_CONTRACTOR, OD_SELECT" at bounding box center [160, 104] width 184 height 7
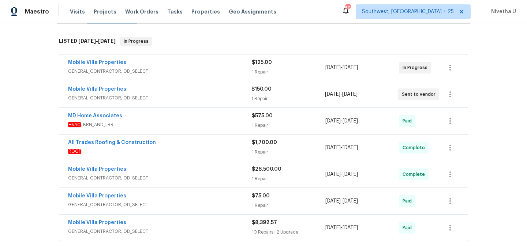
scroll to position [133, 0]
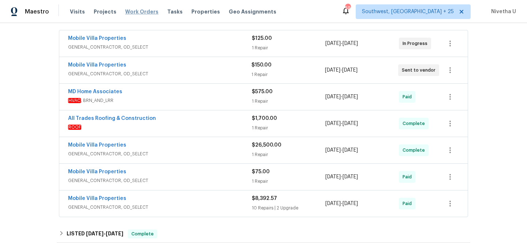
click at [142, 13] on span "Work Orders" at bounding box center [141, 11] width 33 height 7
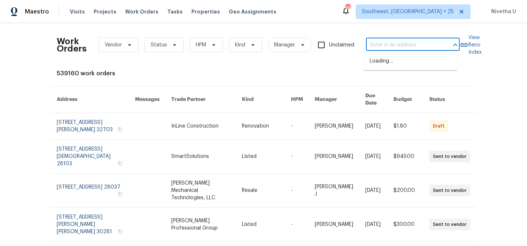
click at [418, 49] on input "text" at bounding box center [402, 45] width 73 height 11
paste input "8233 E Sundew Dr Tucson, AZ 85710"
type input "8233 E Sundew Dr Tucson, AZ 85710"
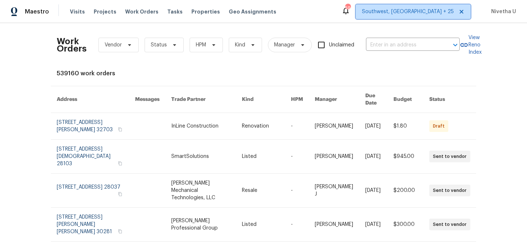
scroll to position [0, 0]
click at [424, 10] on span "Southwest, FL + 25" at bounding box center [408, 11] width 92 height 7
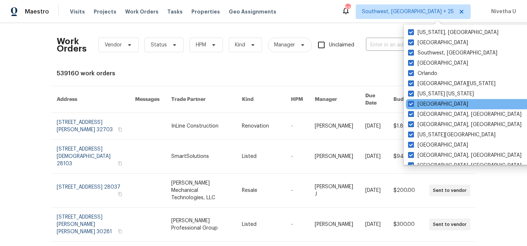
scroll to position [491, 0]
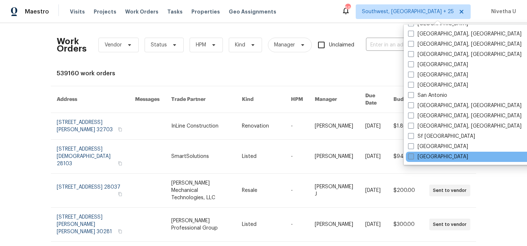
click at [425, 154] on label "Tucson" at bounding box center [438, 156] width 60 height 7
click at [413, 154] on input "Tucson" at bounding box center [410, 155] width 5 height 5
checkbox input "true"
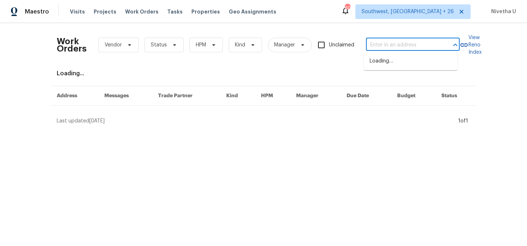
click at [381, 43] on input "text" at bounding box center [402, 45] width 73 height 11
paste input "8233 E Sundew Dr Tucson, AZ 85710"
type input "8233 E Sundew Dr Tucson, AZ 85710"
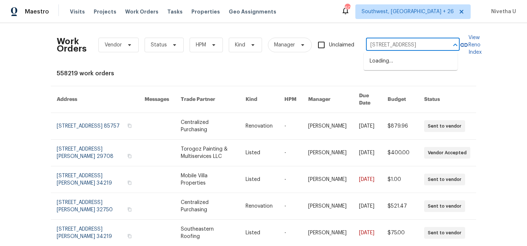
scroll to position [0, 18]
click at [385, 63] on li "8233 E Sundew Dr, Tucson, AZ 85710" at bounding box center [411, 61] width 94 height 12
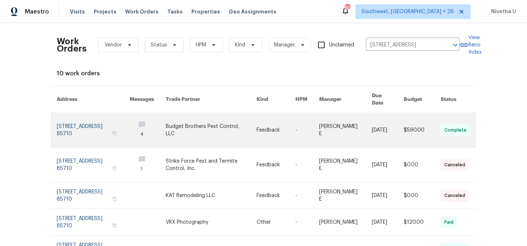
click at [65, 122] on link at bounding box center [93, 130] width 73 height 34
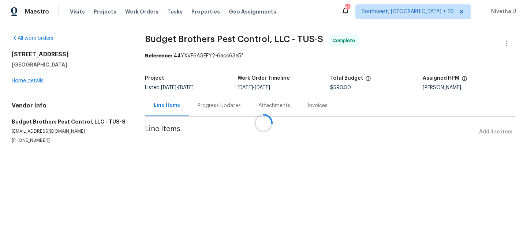
click at [23, 82] on div at bounding box center [263, 123] width 527 height 246
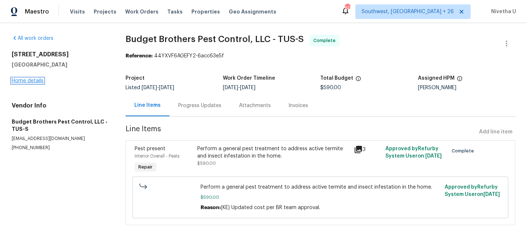
click at [37, 79] on link "Home details" at bounding box center [28, 80] width 32 height 5
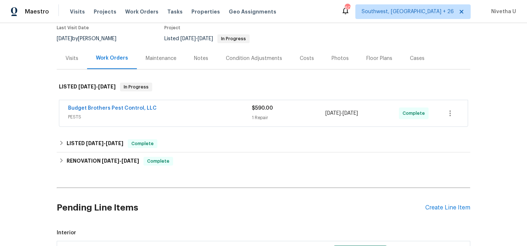
scroll to position [63, 0]
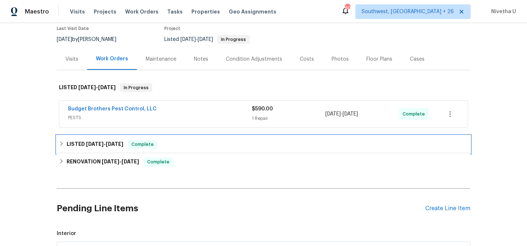
click at [185, 138] on div "LISTED 6/5/25 - 6/6/25 Complete" at bounding box center [264, 145] width 414 height 18
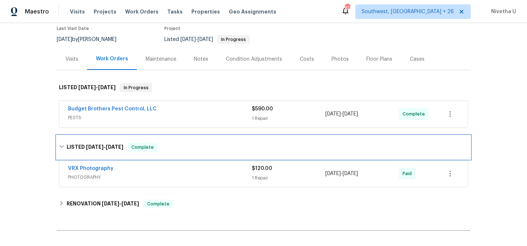
click at [185, 138] on div "LISTED 6/5/25 - 6/6/25 Complete" at bounding box center [264, 147] width 414 height 23
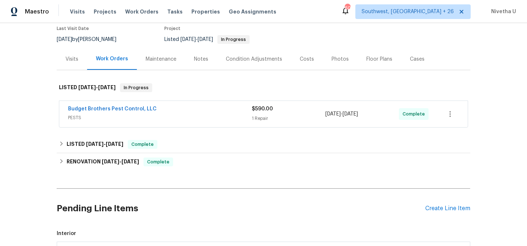
click at [185, 110] on div "Budget Brothers Pest Control, LLC" at bounding box center [160, 109] width 184 height 9
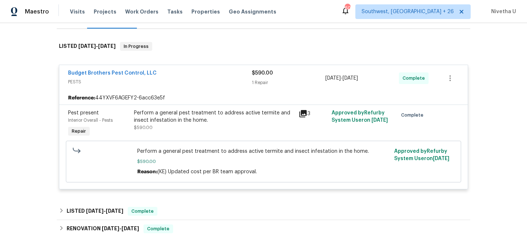
scroll to position [215, 0]
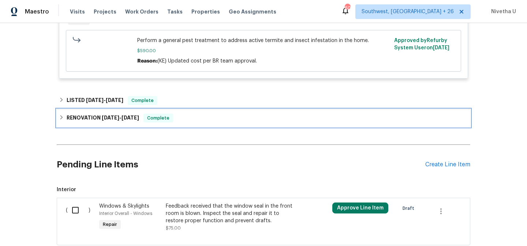
click at [186, 123] on div "RENOVATION 5/29/25 - 6/3/25 Complete" at bounding box center [264, 118] width 414 height 18
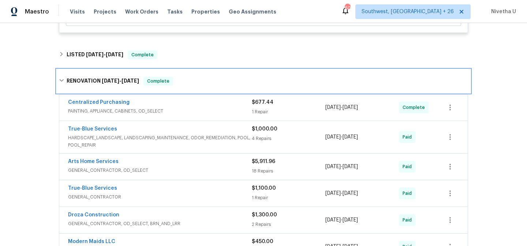
scroll to position [230, 0]
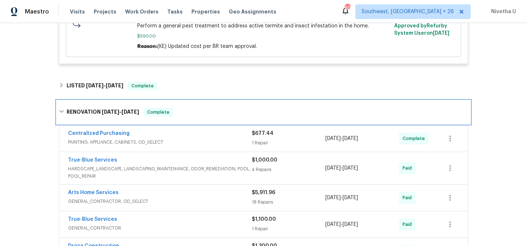
click at [174, 115] on div "RENOVATION 5/29/25 - 6/3/25 Complete" at bounding box center [263, 112] width 409 height 9
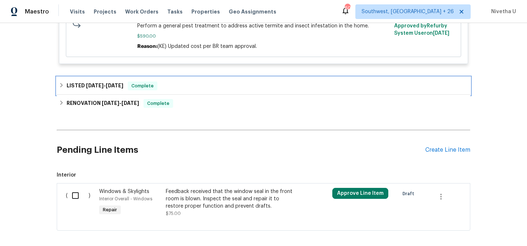
click at [166, 91] on div "LISTED 6/5/25 - 6/6/25 Complete" at bounding box center [264, 86] width 414 height 18
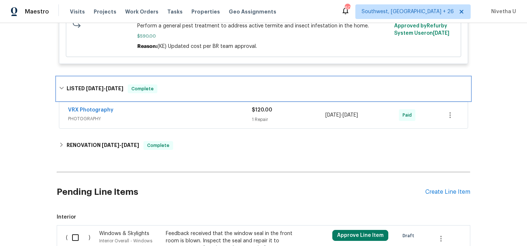
click at [166, 91] on div "LISTED 6/5/25 - 6/6/25 Complete" at bounding box center [263, 89] width 409 height 9
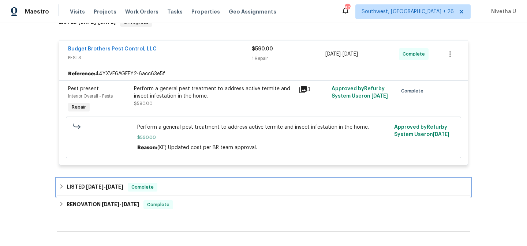
scroll to position [128, 0]
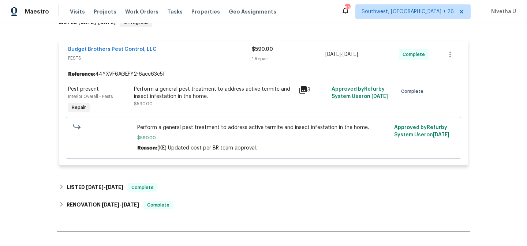
drag, startPoint x: 129, startPoint y: 89, endPoint x: 227, endPoint y: 91, distance: 98.5
click at [227, 91] on div "Perform a general pest treatment to address active termite and insect infestati…" at bounding box center [214, 100] width 165 height 34
drag, startPoint x: 129, startPoint y: 87, endPoint x: 243, endPoint y: 87, distance: 114.2
click at [243, 87] on div "Perform a general pest treatment to address active termite and insect infestati…" at bounding box center [214, 100] width 165 height 34
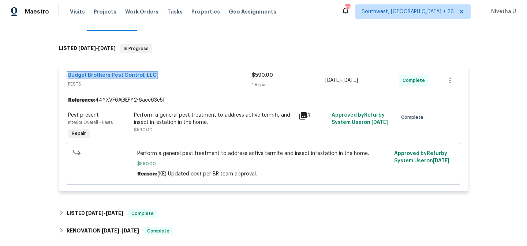
scroll to position [101, 0]
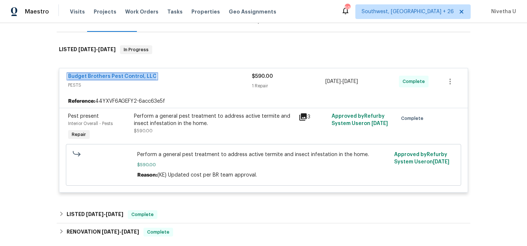
copy link "Budget Brothers Pest Control, LLC"
click at [16, 130] on div "Back to all projects 8233 E Sundew Dr, Tucson, AZ 85710 3 Beds | 2 Baths | Tota…" at bounding box center [263, 134] width 527 height 223
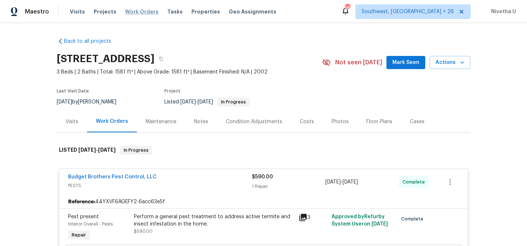
click at [131, 13] on span "Work Orders" at bounding box center [141, 11] width 33 height 7
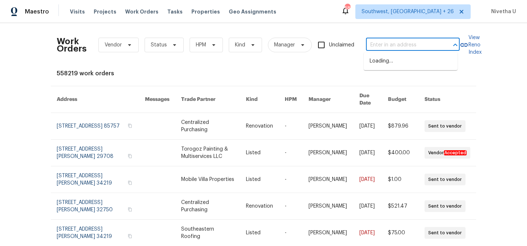
click at [392, 41] on input "text" at bounding box center [402, 45] width 73 height 11
paste input "4753 Brenton Dr, Fort Collins, CO 80524"
type input "4753 Brenton Dr, Fort Collins, CO 80524"
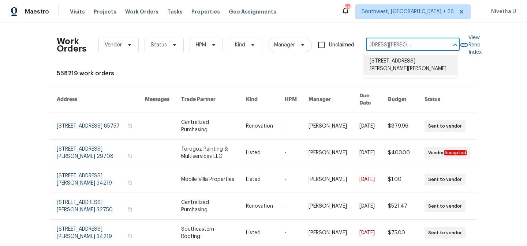
click at [397, 68] on li "4753 Brenton Dr, Fort Collins, CO 80524" at bounding box center [411, 65] width 94 height 20
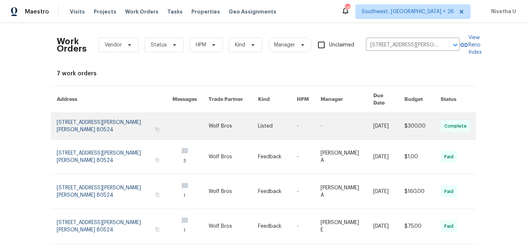
click at [78, 121] on link at bounding box center [115, 126] width 116 height 26
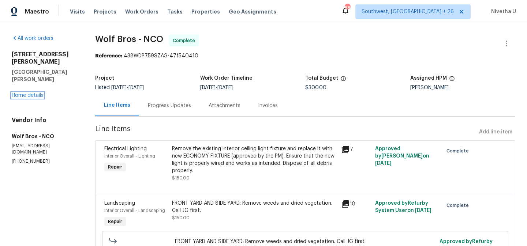
click at [20, 93] on link "Home details" at bounding box center [28, 95] width 32 height 5
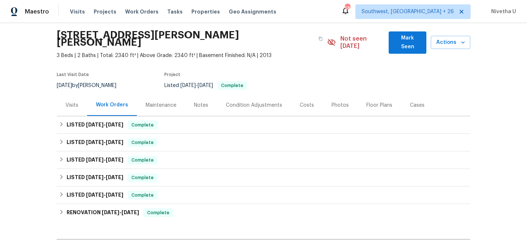
scroll to position [24, 0]
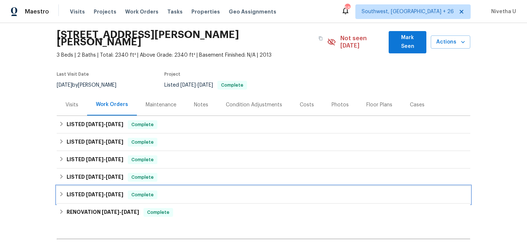
click at [176, 191] on div "LISTED 1/18/25 - 1/20/25 Complete" at bounding box center [263, 195] width 409 height 9
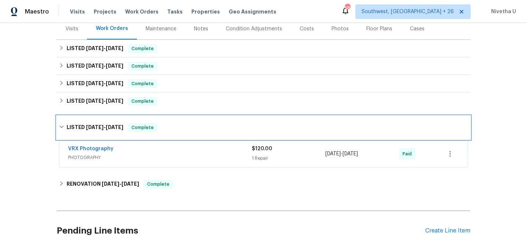
scroll to position [101, 0]
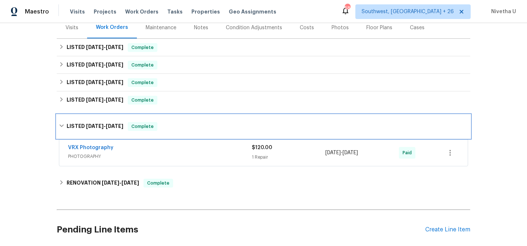
click at [161, 123] on div "LISTED 1/18/25 - 1/20/25 Complete" at bounding box center [263, 126] width 409 height 9
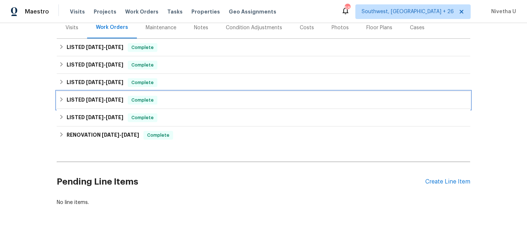
click at [155, 97] on div "LISTED 2/2/25 - 2/3/25 Complete" at bounding box center [264, 101] width 414 height 18
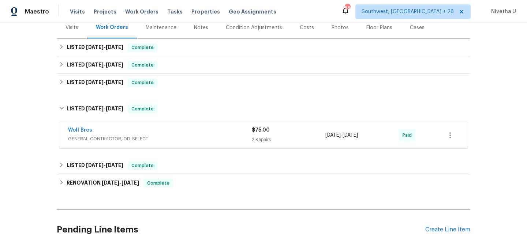
click at [163, 127] on div "Wolf Bros" at bounding box center [160, 131] width 184 height 9
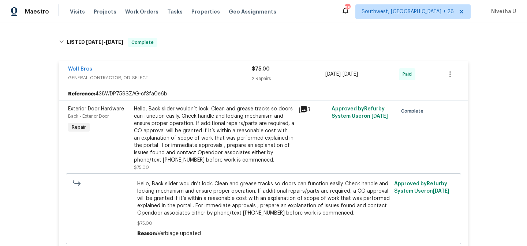
scroll to position [116, 0]
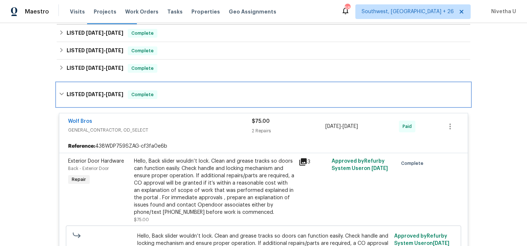
click at [171, 93] on div "LISTED 2/2/25 - 2/3/25 Complete" at bounding box center [264, 94] width 414 height 23
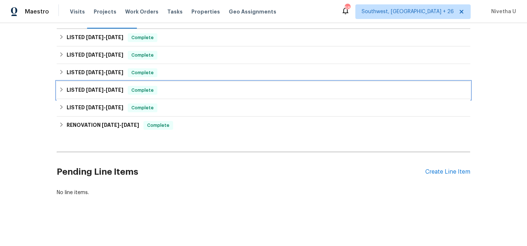
scroll to position [109, 0]
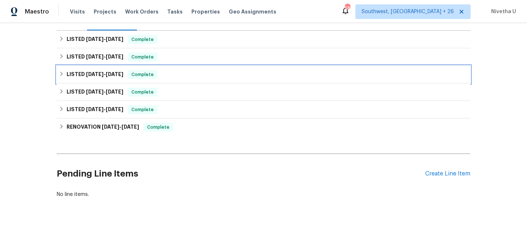
click at [160, 66] on div "LISTED 4/4/25 - 4/7/25 Complete" at bounding box center [264, 75] width 414 height 18
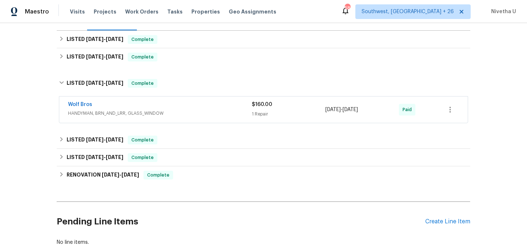
click at [183, 101] on div "Wolf Bros" at bounding box center [160, 105] width 184 height 9
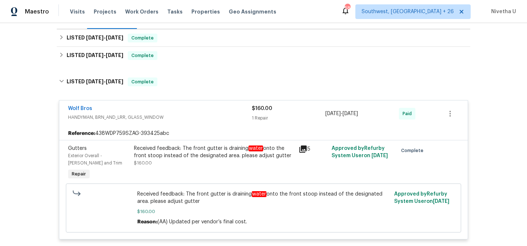
scroll to position [95, 0]
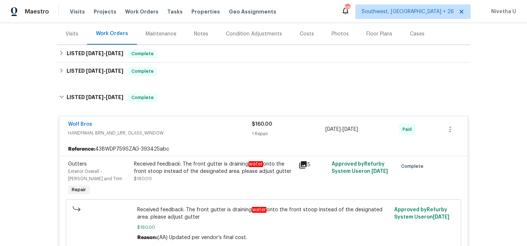
click at [186, 130] on span "HANDYMAN, BRN_AND_LRR, GLASS_WINDOW" at bounding box center [160, 133] width 184 height 7
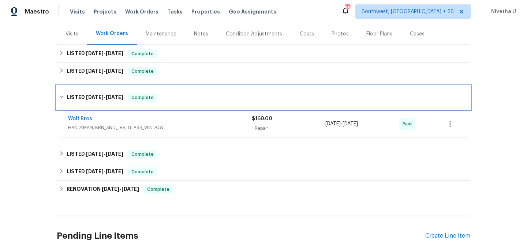
click at [173, 93] on div "LISTED 4/4/25 - 4/7/25 Complete" at bounding box center [263, 97] width 409 height 9
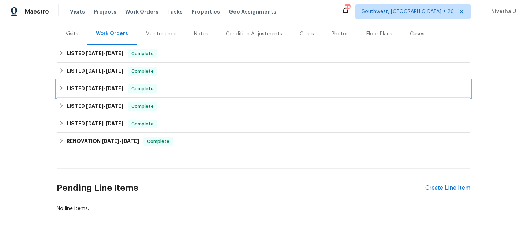
scroll to position [60, 0]
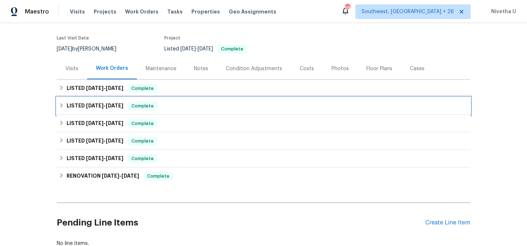
click at [166, 103] on div "LISTED 4/10/25 - 4/16/25 Complete" at bounding box center [264, 106] width 414 height 18
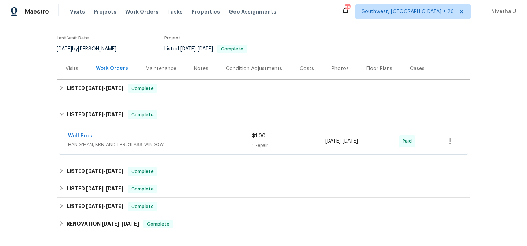
click at [178, 141] on span "HANDYMAN, BRN_AND_LRR, GLASS_WINDOW" at bounding box center [160, 144] width 184 height 7
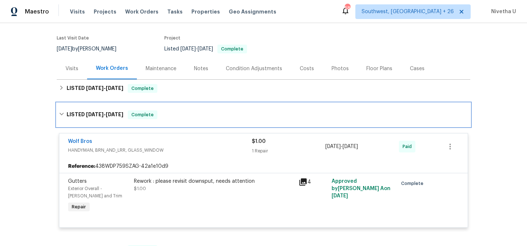
click at [178, 112] on div "LISTED 4/10/25 - 4/16/25 Complete" at bounding box center [263, 115] width 409 height 9
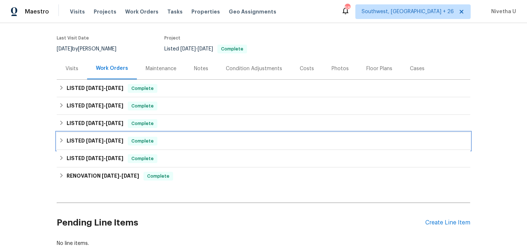
click at [177, 137] on div "LISTED 2/2/25 - 2/3/25 Complete" at bounding box center [263, 141] width 409 height 9
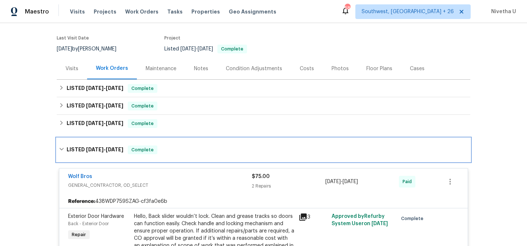
click at [179, 146] on div "LISTED 2/2/25 - 2/3/25 Complete" at bounding box center [263, 150] width 409 height 9
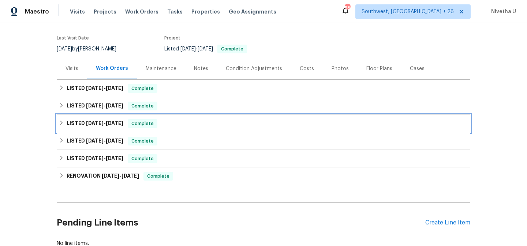
click at [172, 119] on div "LISTED 4/4/25 - 4/7/25 Complete" at bounding box center [263, 123] width 409 height 9
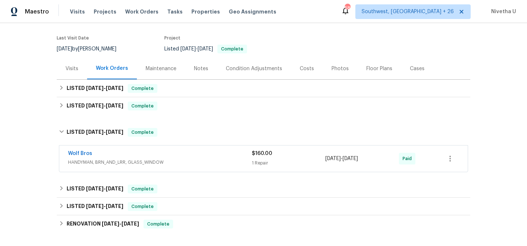
click at [183, 150] on div "Wolf Bros" at bounding box center [160, 154] width 184 height 9
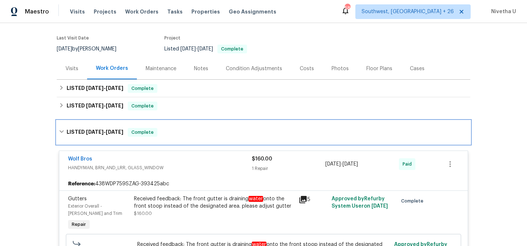
click at [173, 121] on div "LISTED 4/4/25 - 4/7/25 Complete" at bounding box center [264, 132] width 414 height 23
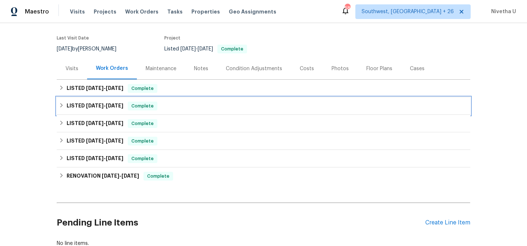
click at [168, 104] on div "LISTED 4/10/25 - 4/16/25 Complete" at bounding box center [264, 106] width 414 height 18
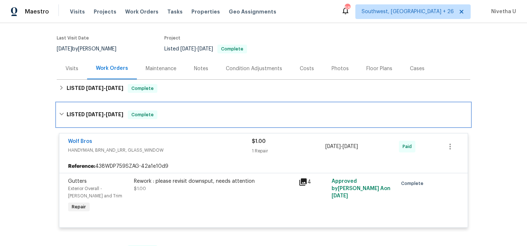
click at [175, 111] on div "LISTED 4/10/25 - 4/16/25 Complete" at bounding box center [263, 115] width 409 height 9
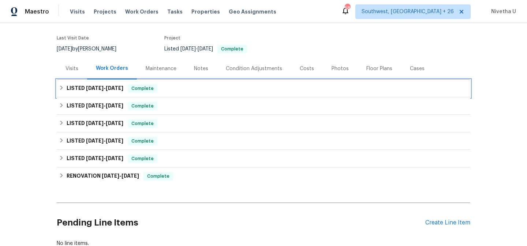
click at [166, 84] on div "LISTED 8/27/25 - 8/29/25 Complete" at bounding box center [263, 88] width 409 height 9
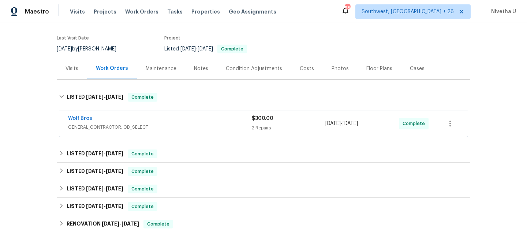
click at [186, 124] on span "GENERAL_CONTRACTOR, OD_SELECT" at bounding box center [160, 127] width 184 height 7
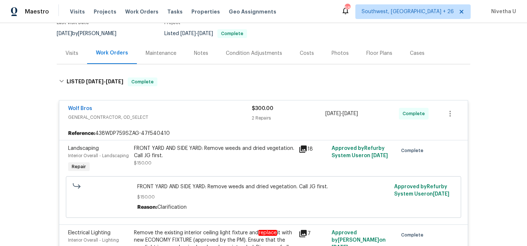
scroll to position [73, 0]
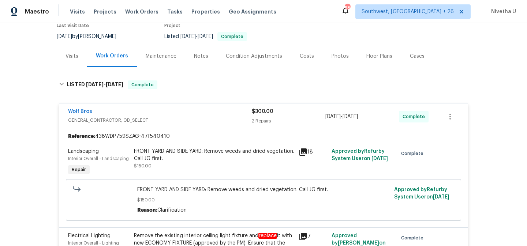
click at [177, 104] on div "Wolf Bros GENERAL_CONTRACTOR, OD_SELECT $300.00 2 Repairs 8/27/2025 - 8/29/2025…" at bounding box center [263, 117] width 409 height 26
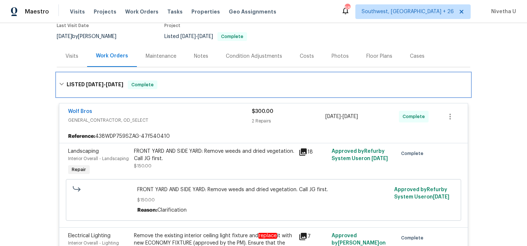
click at [175, 81] on div "LISTED 8/27/25 - 8/29/25 Complete" at bounding box center [263, 85] width 409 height 9
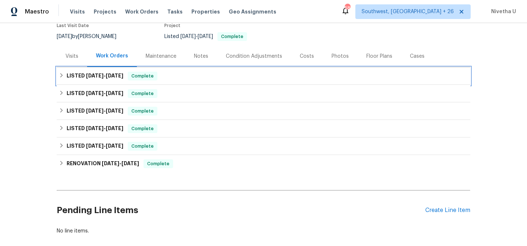
click at [174, 74] on div "LISTED 8/27/25 - 8/29/25 Complete" at bounding box center [264, 76] width 414 height 18
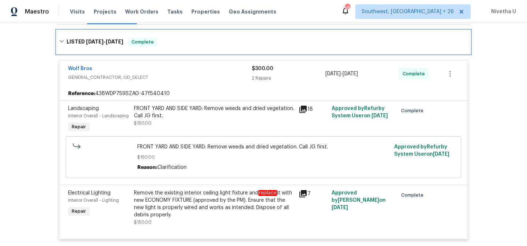
scroll to position [115, 0]
click at [163, 40] on div "LISTED 8/27/25 - 8/29/25 Complete" at bounding box center [264, 42] width 414 height 23
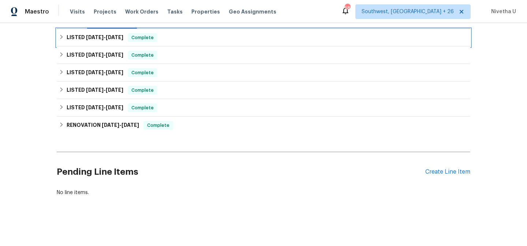
scroll to position [109, 0]
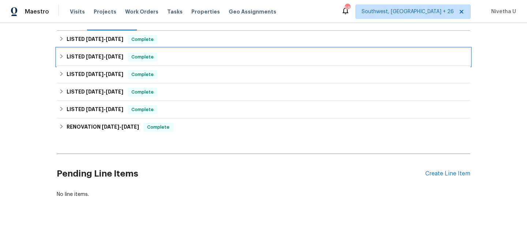
click at [164, 55] on div "LISTED 4/10/25 - 4/16/25 Complete" at bounding box center [264, 57] width 414 height 18
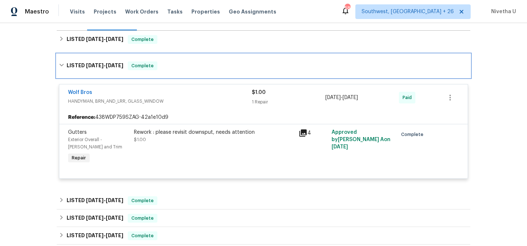
click at [168, 61] on div "LISTED 4/10/25 - 4/16/25 Complete" at bounding box center [263, 65] width 409 height 9
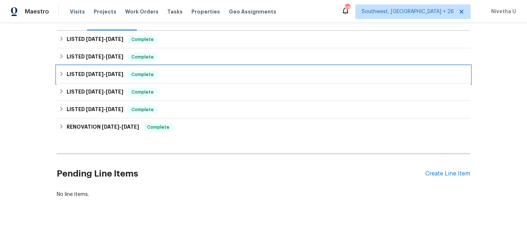
click at [167, 70] on div "LISTED 4/4/25 - 4/7/25 Complete" at bounding box center [263, 74] width 409 height 9
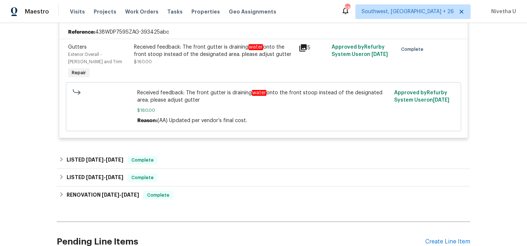
scroll to position [212, 0]
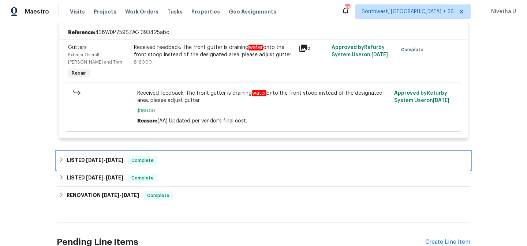
click at [178, 157] on div "LISTED 2/2/25 - 2/3/25 Complete" at bounding box center [263, 160] width 409 height 9
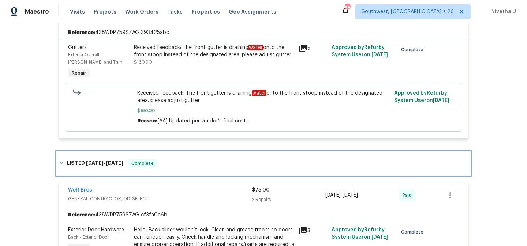
click at [178, 159] on div "LISTED 2/2/25 - 2/3/25 Complete" at bounding box center [263, 163] width 409 height 9
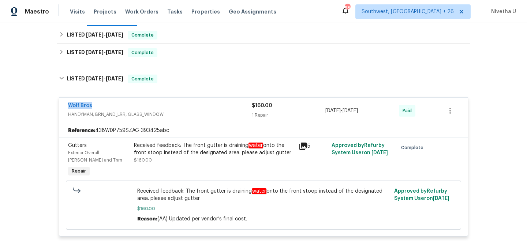
scroll to position [113, 0]
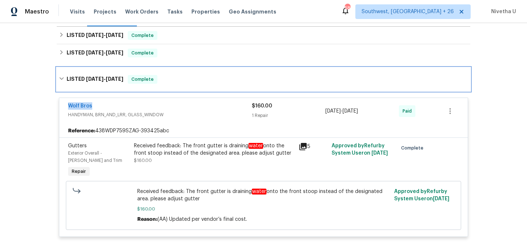
click at [151, 68] on div "LISTED 4/4/25 - 4/7/25 Complete" at bounding box center [264, 79] width 414 height 23
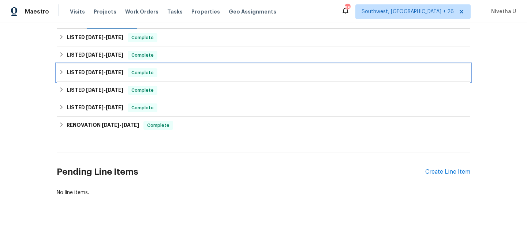
scroll to position [109, 0]
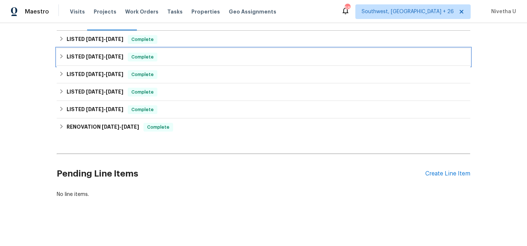
click at [153, 54] on div "LISTED 4/10/25 - 4/16/25 Complete" at bounding box center [264, 57] width 414 height 18
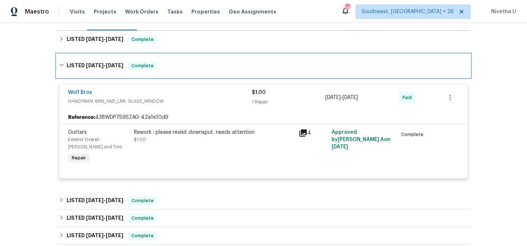
click at [153, 61] on div "Complete" at bounding box center [143, 65] width 30 height 9
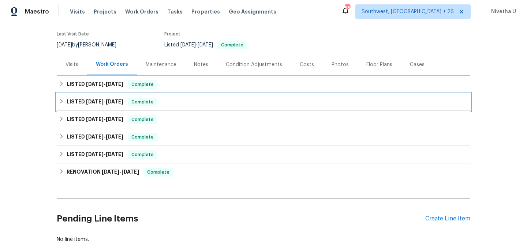
scroll to position [53, 0]
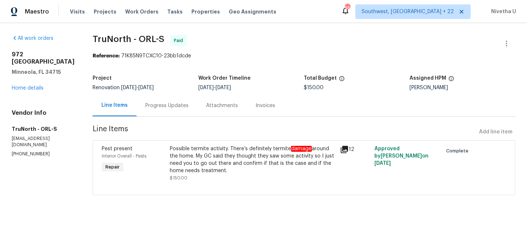
click at [176, 109] on div "Progress Updates" at bounding box center [167, 106] width 61 height 22
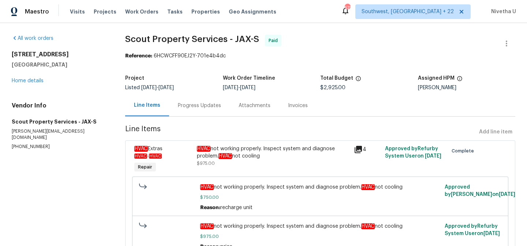
click at [198, 111] on div "Progress Updates" at bounding box center [199, 106] width 61 height 22
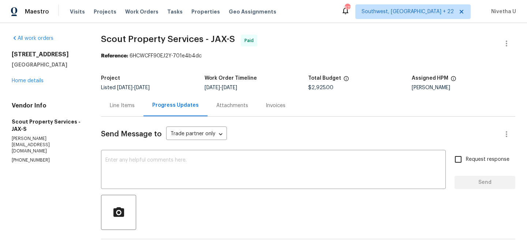
click at [128, 111] on div "Line Items" at bounding box center [122, 106] width 42 height 22
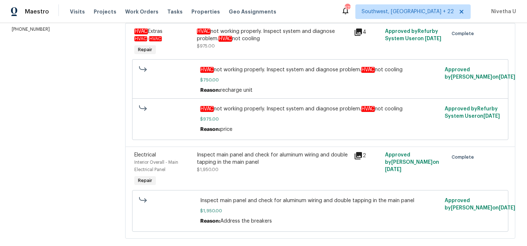
scroll to position [137, 0]
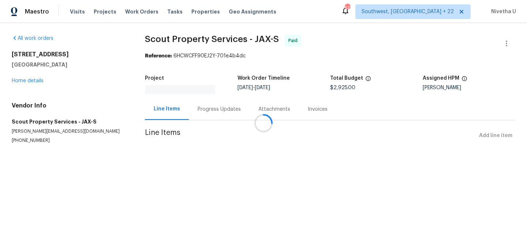
click at [220, 110] on div at bounding box center [263, 123] width 527 height 246
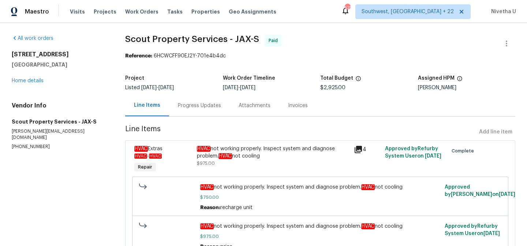
click at [202, 109] on div "Progress Updates" at bounding box center [199, 106] width 61 height 22
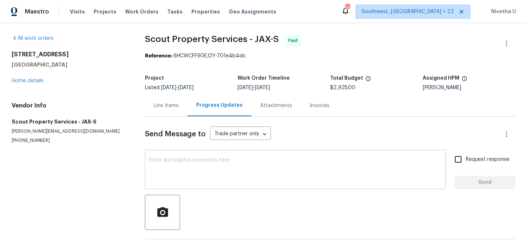
scroll to position [118, 0]
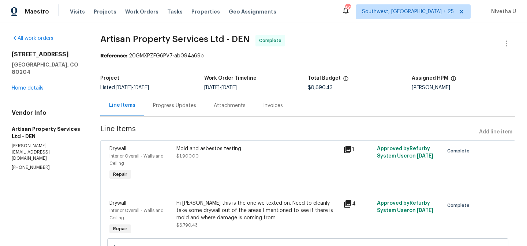
click at [185, 112] on div "Progress Updates" at bounding box center [174, 106] width 61 height 22
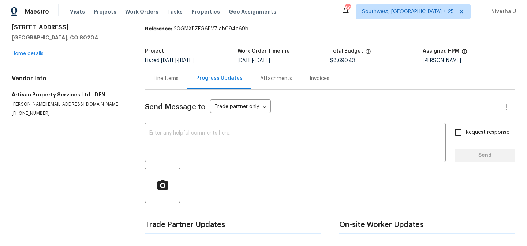
scroll to position [31, 0]
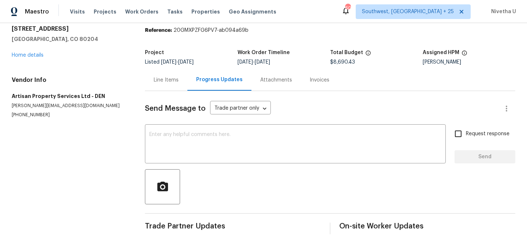
click at [314, 83] on div "Invoices" at bounding box center [319, 80] width 37 height 22
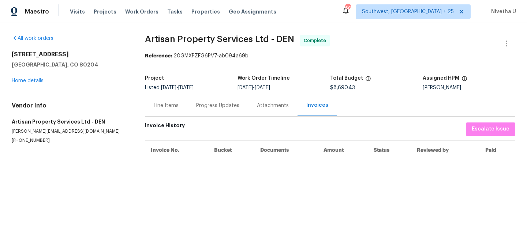
click at [273, 105] on div "Attachments" at bounding box center [273, 105] width 32 height 7
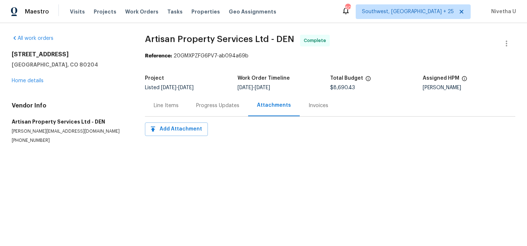
click at [316, 107] on div "Invoices" at bounding box center [319, 105] width 20 height 7
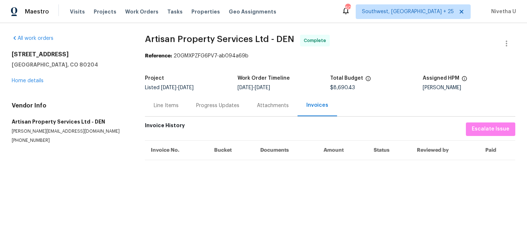
click at [272, 107] on div "Attachments" at bounding box center [273, 105] width 32 height 7
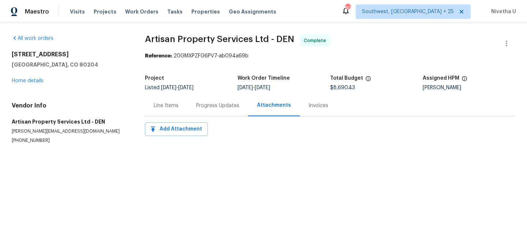
click at [223, 107] on div "Progress Updates" at bounding box center [217, 105] width 43 height 7
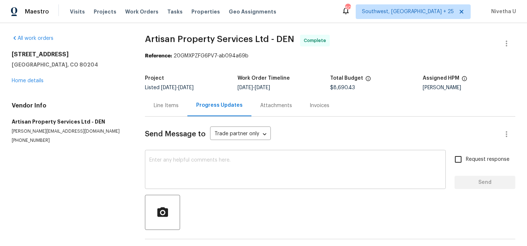
scroll to position [31, 0]
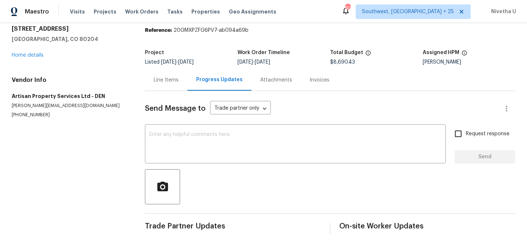
click at [161, 63] on section "Artisan Property Services Ltd - DEN Complete Reference: 20GMXPZFG6PV7-ab094a69b…" at bounding box center [330, 121] width 370 height 225
click at [162, 79] on div "Line Items" at bounding box center [166, 80] width 42 height 22
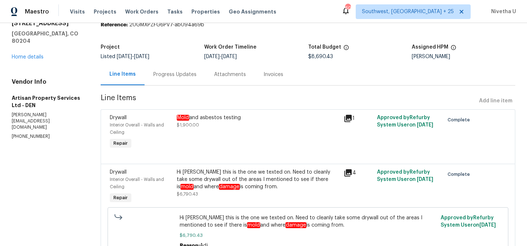
scroll to position [75, 0]
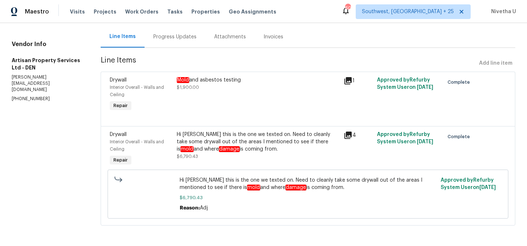
click at [233, 101] on div "Mold and asbestos testing $1,900.00" at bounding box center [258, 94] width 167 height 41
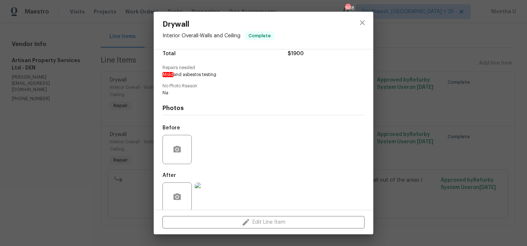
scroll to position [72, 0]
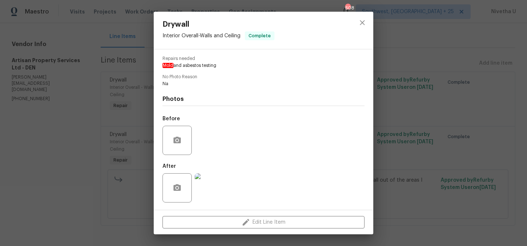
click at [79, 148] on div "Drywall Interior Overall - Walls and Ceiling Complete Vendor Artisan Property S…" at bounding box center [263, 123] width 527 height 246
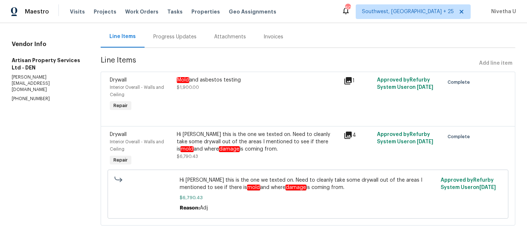
click at [228, 139] on div "Hi Brandon this is the one we texted on. Need to cleanly take some drywall out …" at bounding box center [258, 142] width 163 height 22
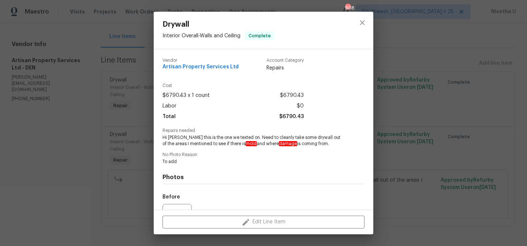
scroll to position [78, 0]
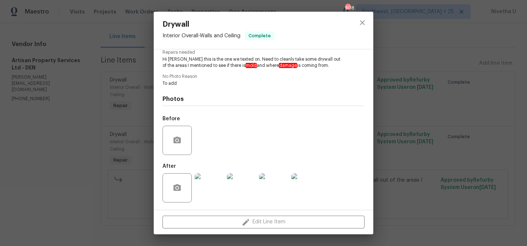
click at [203, 195] on img at bounding box center [209, 188] width 29 height 29
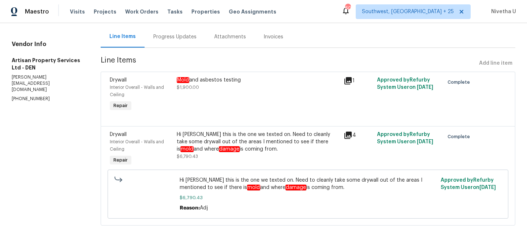
drag, startPoint x: 201, startPoint y: 77, endPoint x: 256, endPoint y: 147, distance: 88.8
click at [256, 146] on div "Drywall Interior Overall - Walls and Ceiling Repair Mold and asbestos testing $…" at bounding box center [308, 149] width 415 height 154
click at [306, 50] on section "Artisan Property Services Ltd - DEN Complete Reference: 20GMXPZFG6PV7-ab094a69b…" at bounding box center [308, 100] width 415 height 269
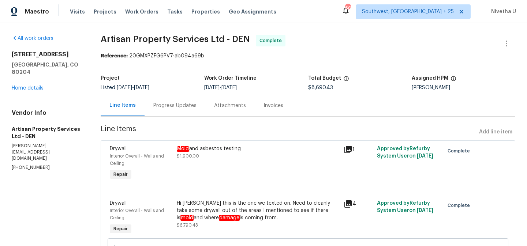
scroll to position [6, 0]
drag, startPoint x: 245, startPoint y: 147, endPoint x: 175, endPoint y: 146, distance: 69.2
click at [175, 146] on div "Mold and asbestos testing $1,900.00" at bounding box center [258, 163] width 167 height 41
copy div "Mold and asbestos testing"
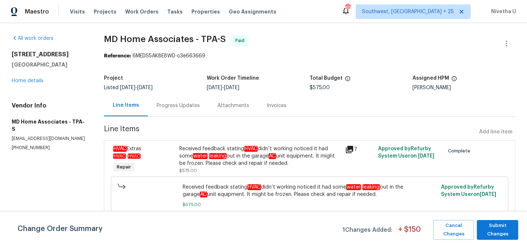
click at [171, 101] on div "Progress Updates" at bounding box center [178, 106] width 61 height 22
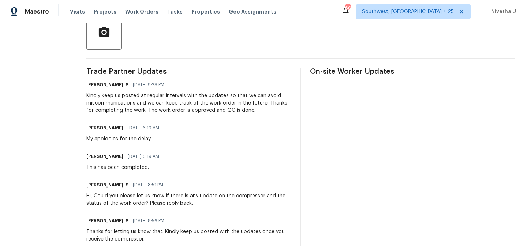
scroll to position [45, 0]
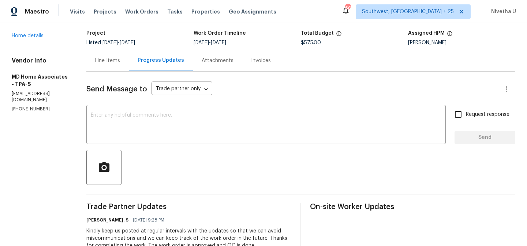
click at [127, 69] on div "Line Items" at bounding box center [107, 61] width 42 height 22
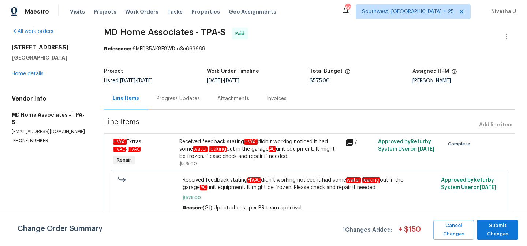
click at [258, 150] on div "Received feedback stating HVAC didn’t working noticed it had some water leaking…" at bounding box center [259, 149] width 161 height 22
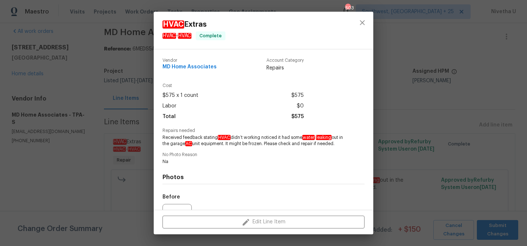
scroll to position [85, 0]
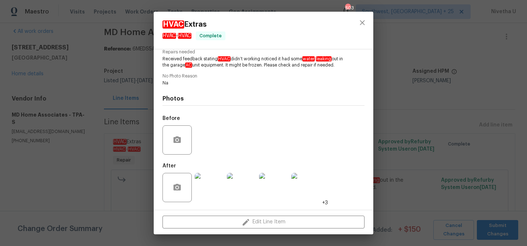
click at [105, 171] on div "HVAC Extras HVAC - HVAC Complete Vendor MD Home Associates Account Category Rep…" at bounding box center [263, 123] width 527 height 246
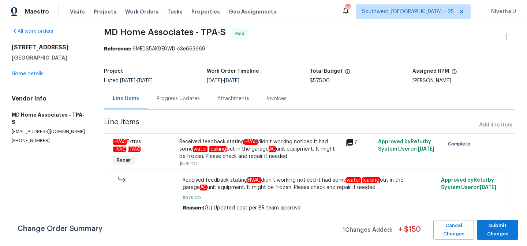
click at [169, 98] on div "Progress Updates" at bounding box center [178, 99] width 61 height 22
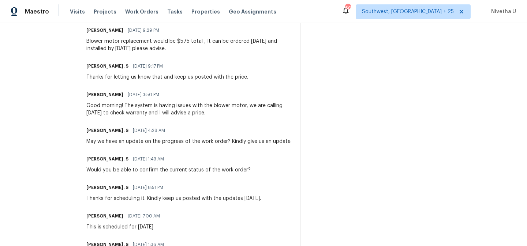
scroll to position [744, 0]
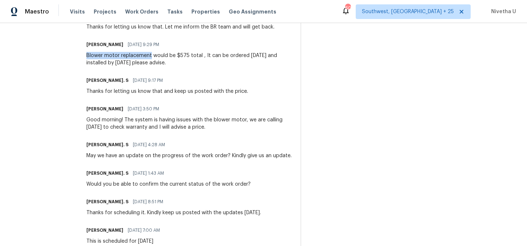
drag, startPoint x: 94, startPoint y: 57, endPoint x: 159, endPoint y: 56, distance: 64.8
copy div "Blower motor replacement"
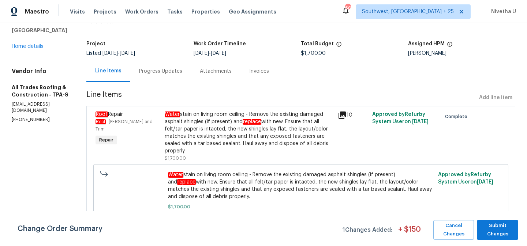
scroll to position [49, 0]
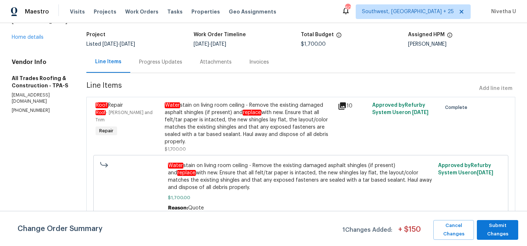
click at [196, 122] on div "Water stain on living room ceiling - Remove the existing damaged asphalt shingl…" at bounding box center [249, 124] width 169 height 44
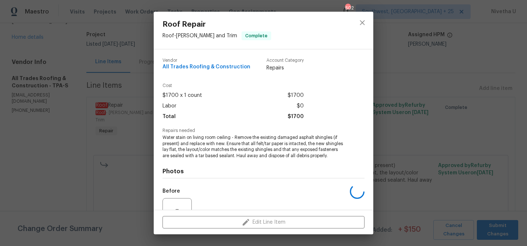
scroll to position [79, 0]
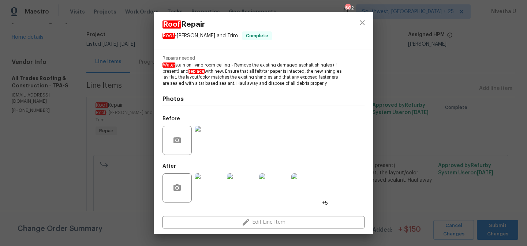
click at [205, 140] on img at bounding box center [209, 140] width 29 height 29
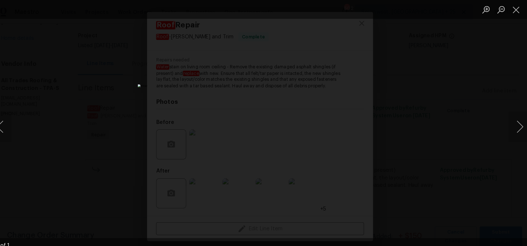
scroll to position [0, 0]
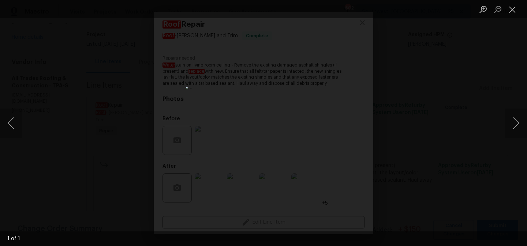
click at [433, 116] on div "Lightbox" at bounding box center [263, 123] width 527 height 246
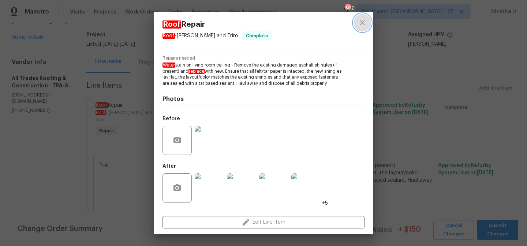
click at [362, 22] on icon "close" at bounding box center [362, 22] width 9 height 9
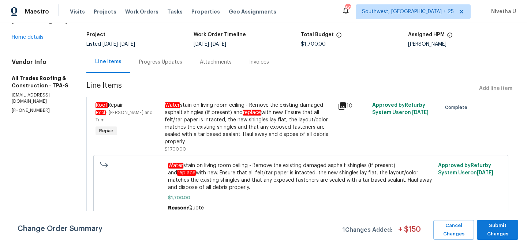
click at [150, 61] on div "Progress Updates" at bounding box center [160, 62] width 61 height 22
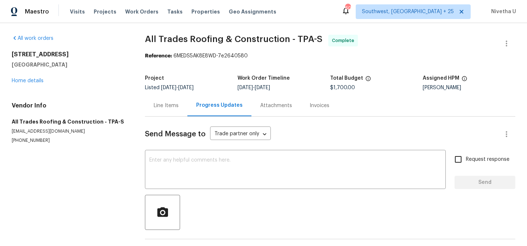
click at [175, 111] on div "Line Items" at bounding box center [166, 106] width 42 height 22
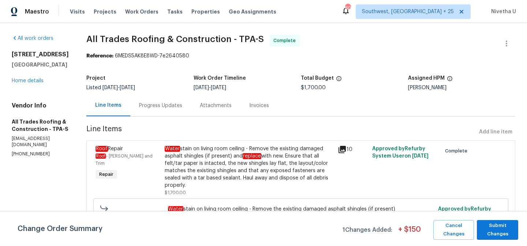
scroll to position [27, 0]
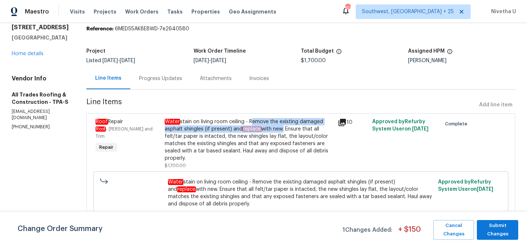
drag, startPoint x: 244, startPoint y: 121, endPoint x: 277, endPoint y: 131, distance: 34.4
click at [277, 131] on div "Water stain on living room ceiling - Remove the existing damaged asphalt shingl…" at bounding box center [249, 140] width 169 height 44
copy div "Remove the existing damaged asphalt shingles (if present) and replace with new"
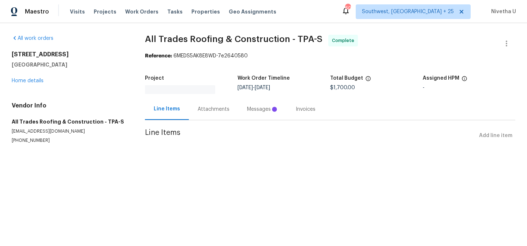
click at [208, 102] on div "Attachments" at bounding box center [213, 109] width 49 height 22
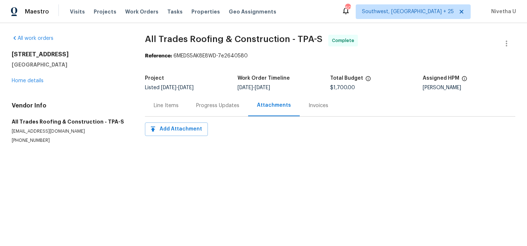
click at [208, 113] on div "Progress Updates" at bounding box center [217, 106] width 61 height 22
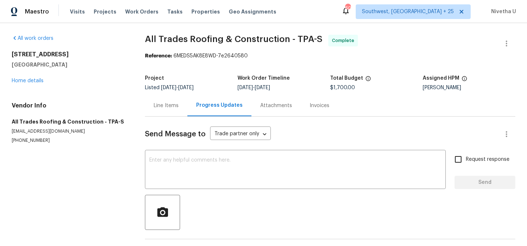
click at [208, 113] on div "Progress Updates" at bounding box center [219, 106] width 64 height 22
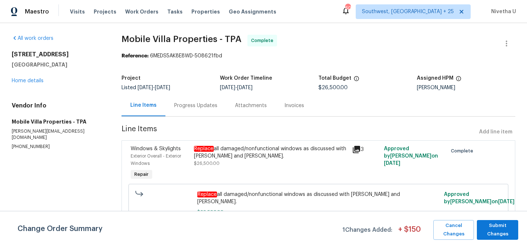
scroll to position [13, 0]
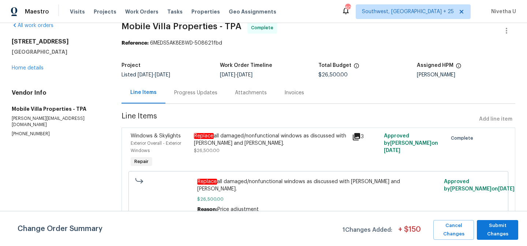
click at [201, 96] on div "Progress Updates" at bounding box center [195, 92] width 43 height 7
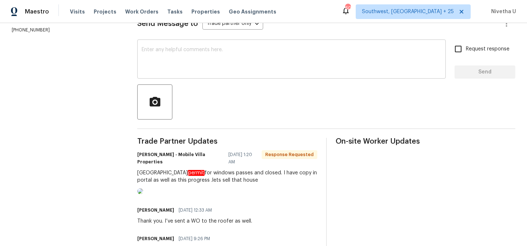
scroll to position [101, 0]
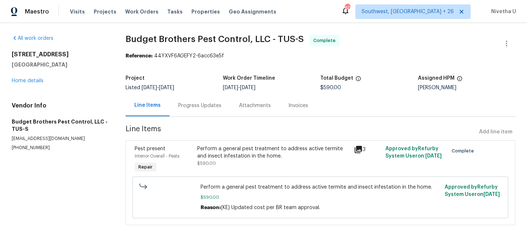
click at [212, 107] on div "Progress Updates" at bounding box center [199, 105] width 43 height 7
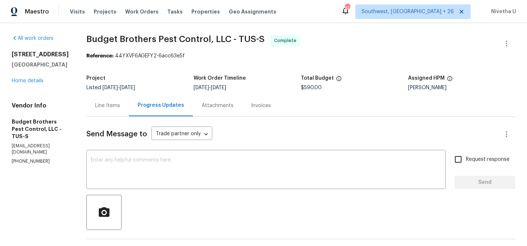
click at [129, 113] on div "Line Items" at bounding box center [107, 106] width 42 height 22
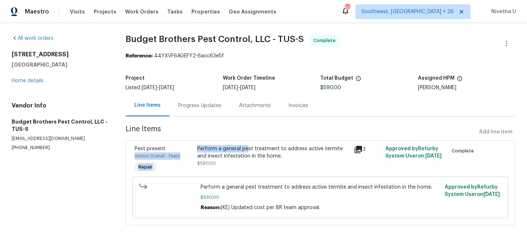
drag, startPoint x: 188, startPoint y: 151, endPoint x: 245, endPoint y: 149, distance: 56.8
click at [245, 149] on div "Pest present Interior Overall - Pests Repair Perform a general pest treatment t…" at bounding box center [321, 160] width 376 height 34
click at [21, 190] on section "All work orders [STREET_ADDRESS][PERSON_NAME] Home details Vendor Info Budget B…" at bounding box center [60, 135] width 96 height 200
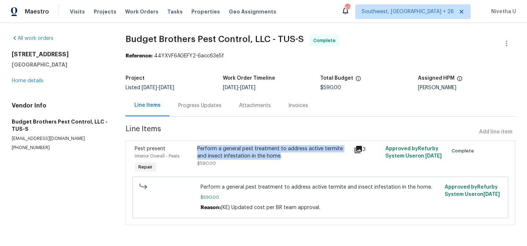
drag, startPoint x: 195, startPoint y: 148, endPoint x: 277, endPoint y: 156, distance: 82.8
click at [277, 156] on div "Perform a general pest treatment to address active termite and insect infestati…" at bounding box center [273, 160] width 157 height 34
copy div "Perform a general pest treatment to address active termite and insect infestati…"
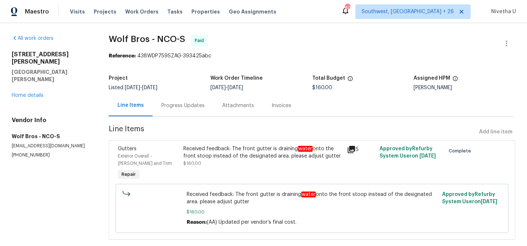
click at [184, 111] on div "Progress Updates" at bounding box center [183, 106] width 61 height 22
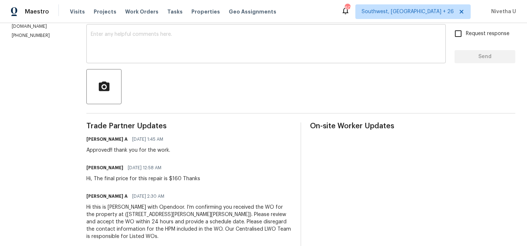
scroll to position [112, 0]
